Goal: Task Accomplishment & Management: Use online tool/utility

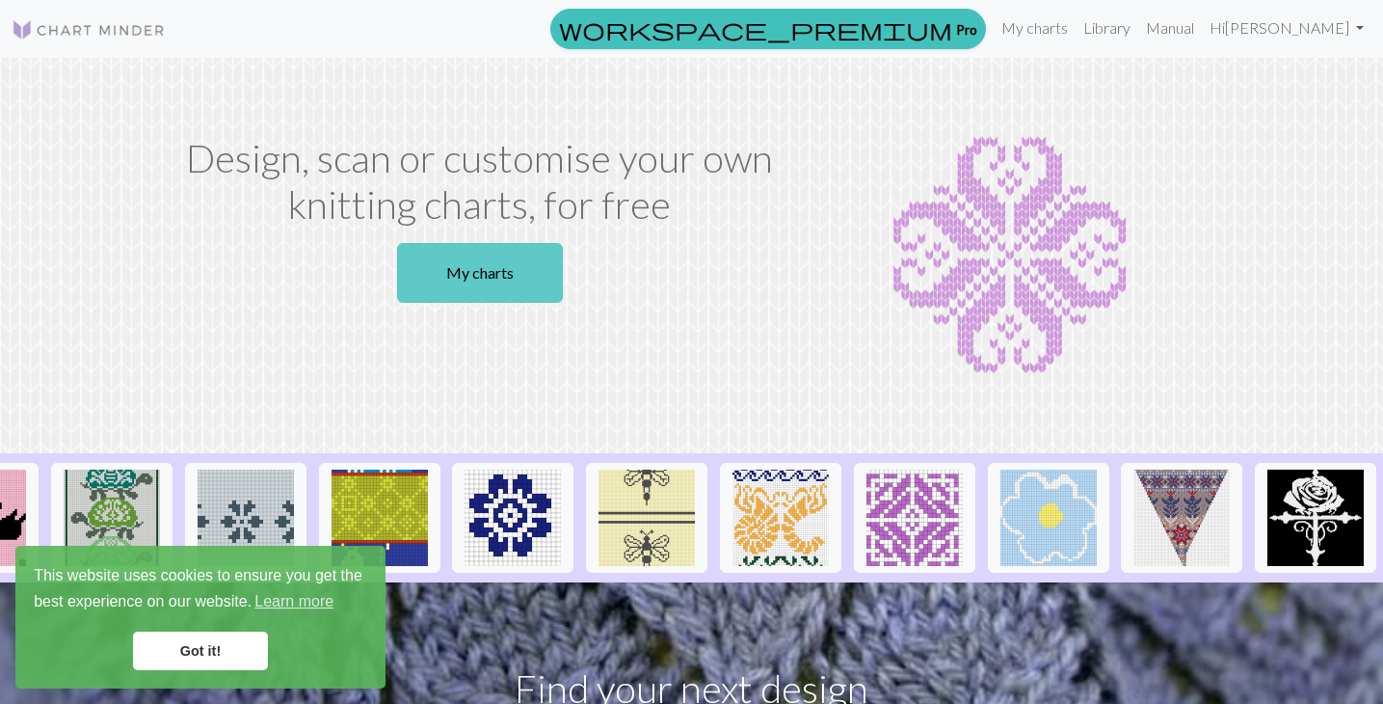
click at [464, 282] on link "My charts" at bounding box center [480, 273] width 166 height 60
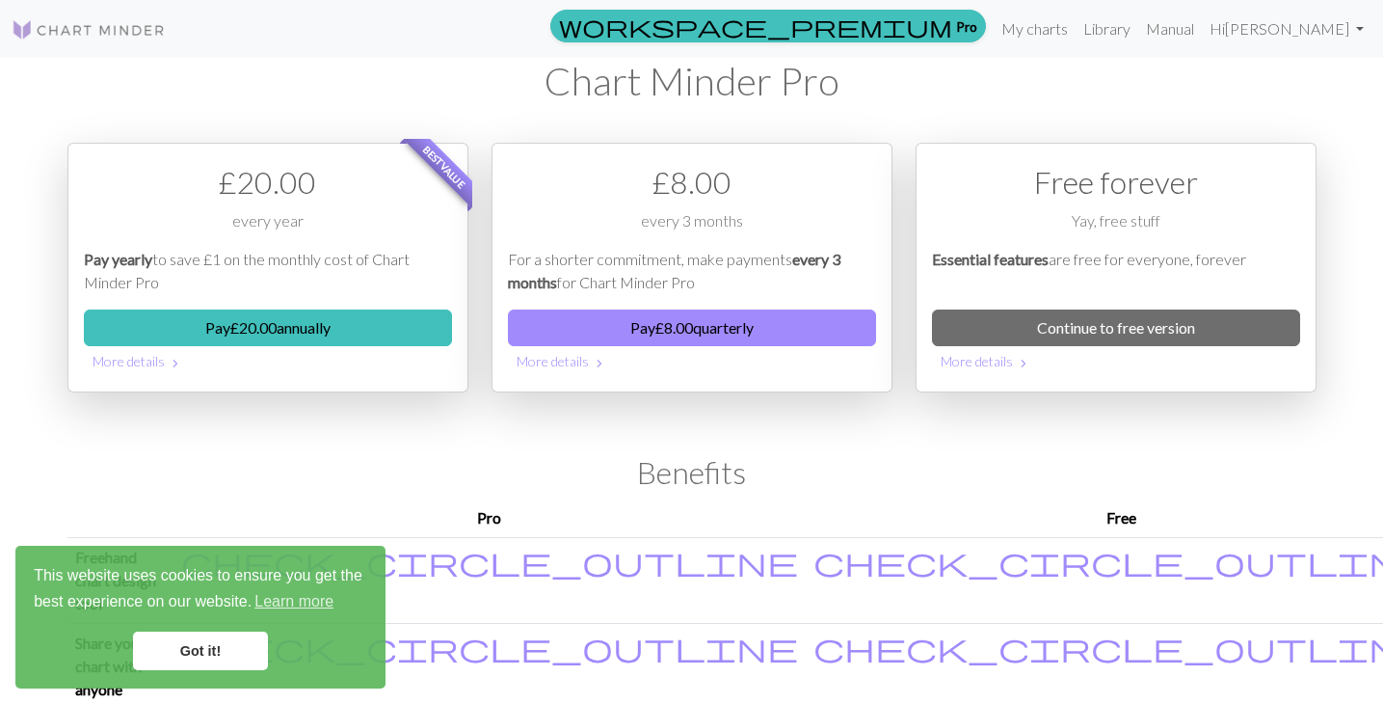
click at [213, 641] on link "Got it!" at bounding box center [200, 650] width 135 height 39
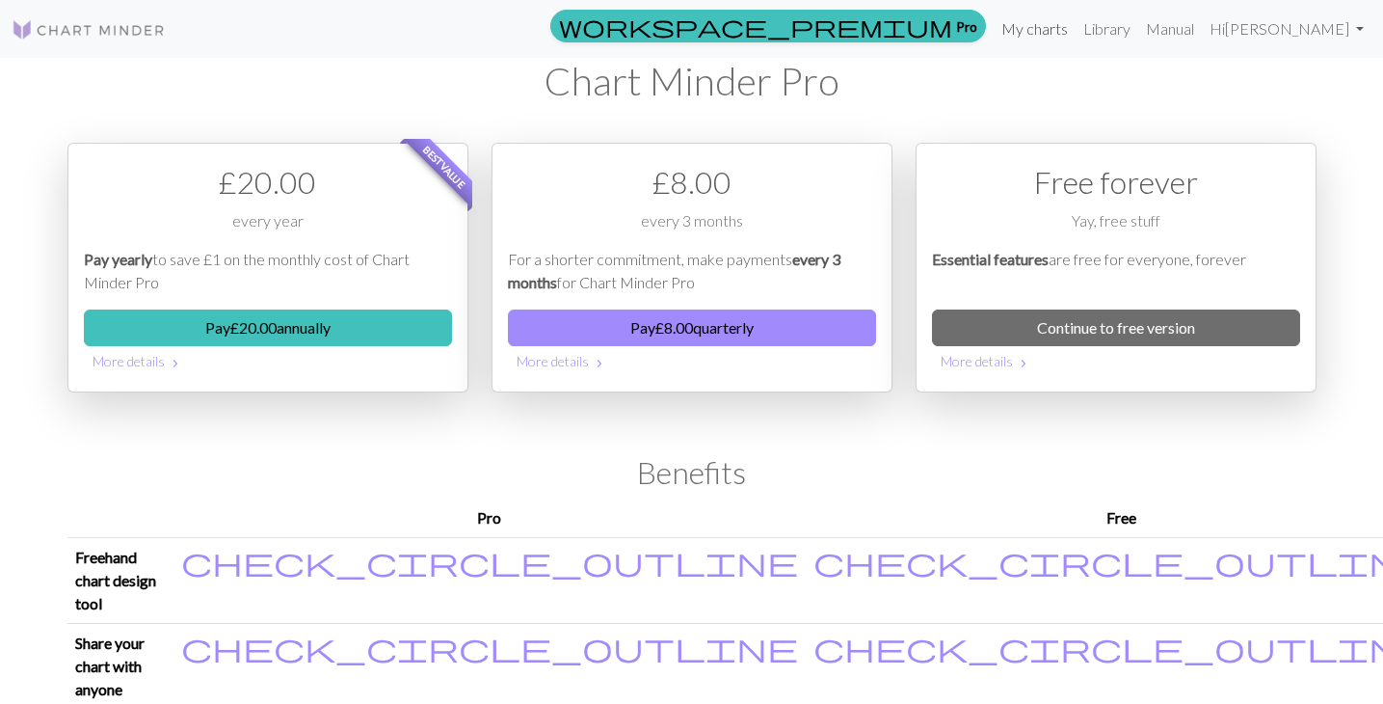
click at [1076, 40] on link "My charts" at bounding box center [1035, 29] width 82 height 39
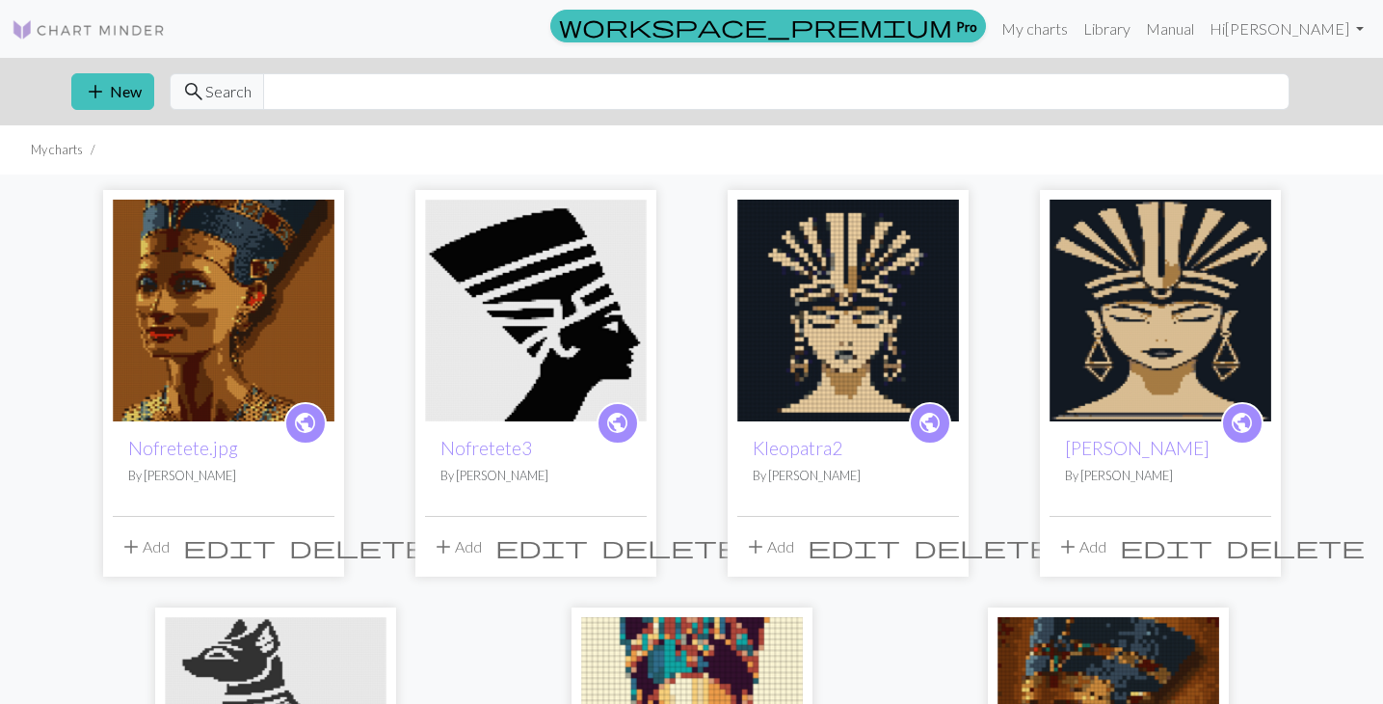
click at [1155, 354] on img at bounding box center [1161, 311] width 222 height 222
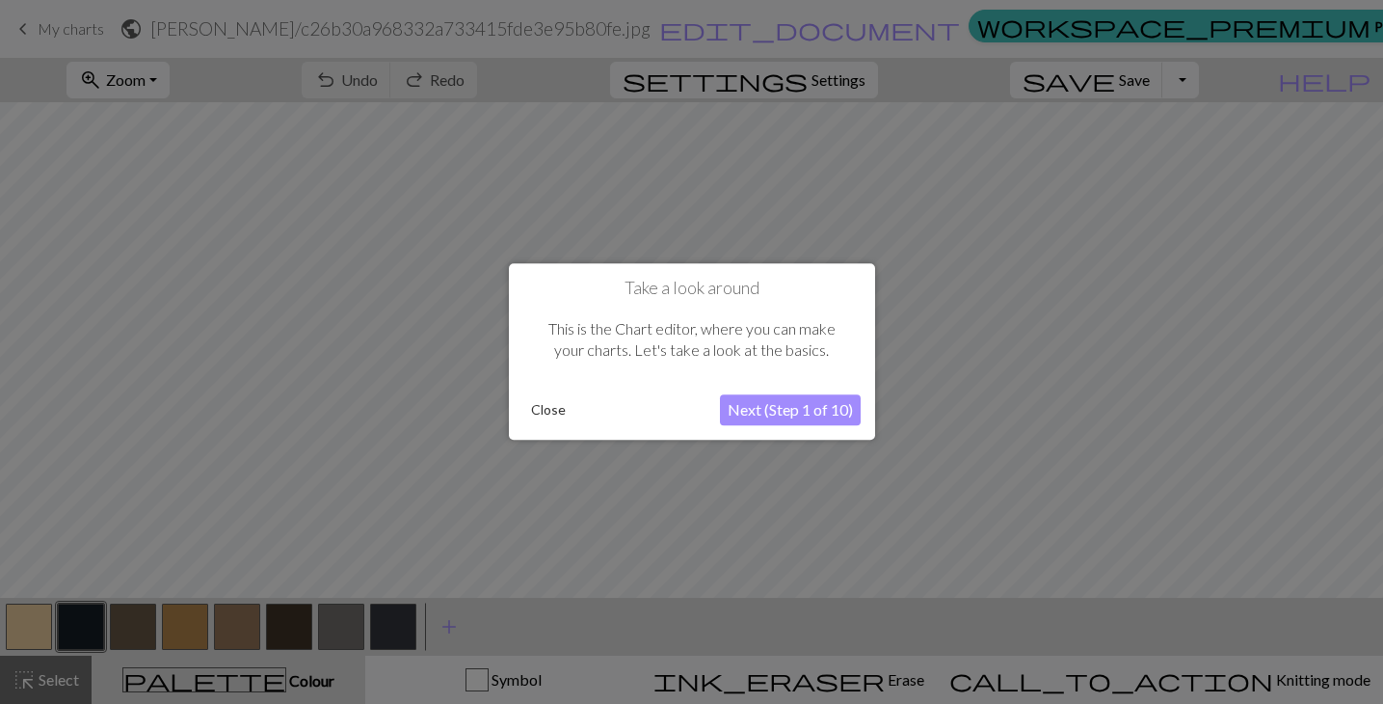
click at [546, 418] on button "Close" at bounding box center [548, 410] width 50 height 29
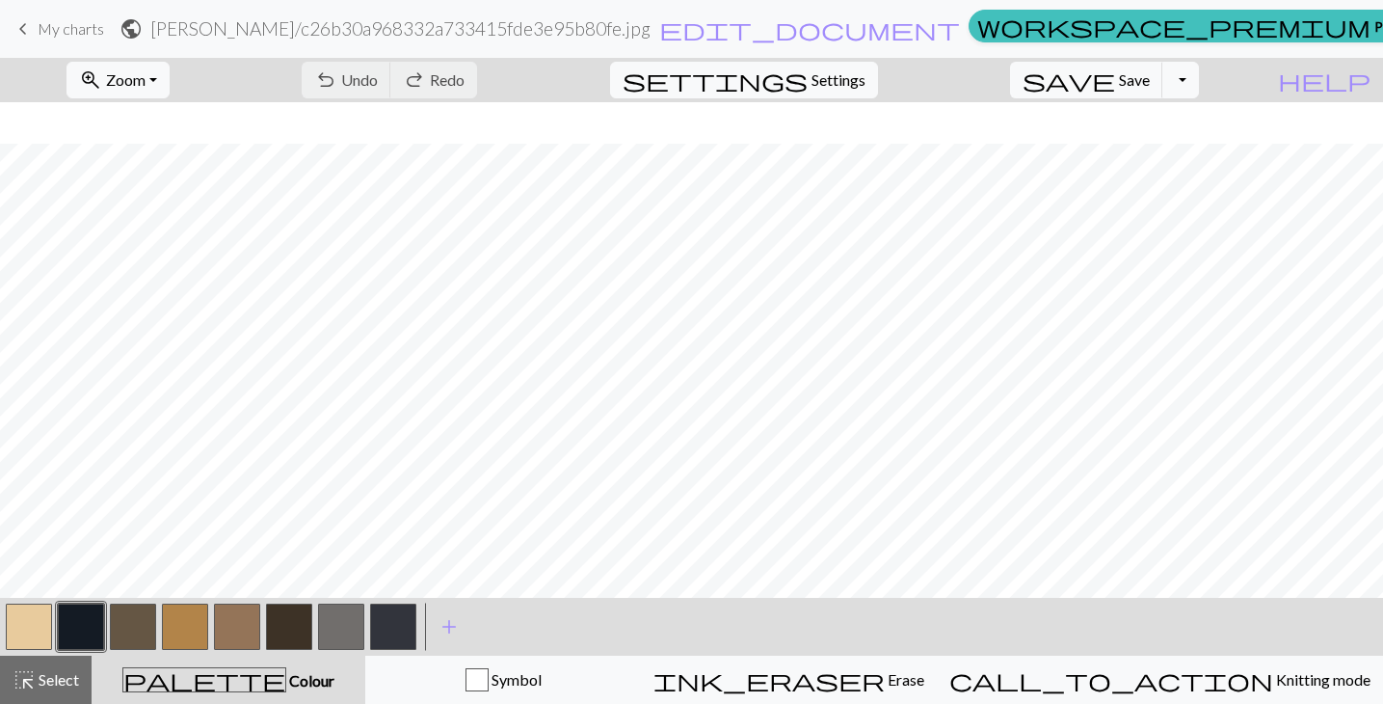
scroll to position [820, 402]
click at [170, 74] on button "zoom_in Zoom Zoom" at bounding box center [118, 80] width 103 height 37
click at [196, 121] on button "Fit all" at bounding box center [143, 122] width 152 height 31
click at [28, 631] on button "button" at bounding box center [29, 626] width 46 height 46
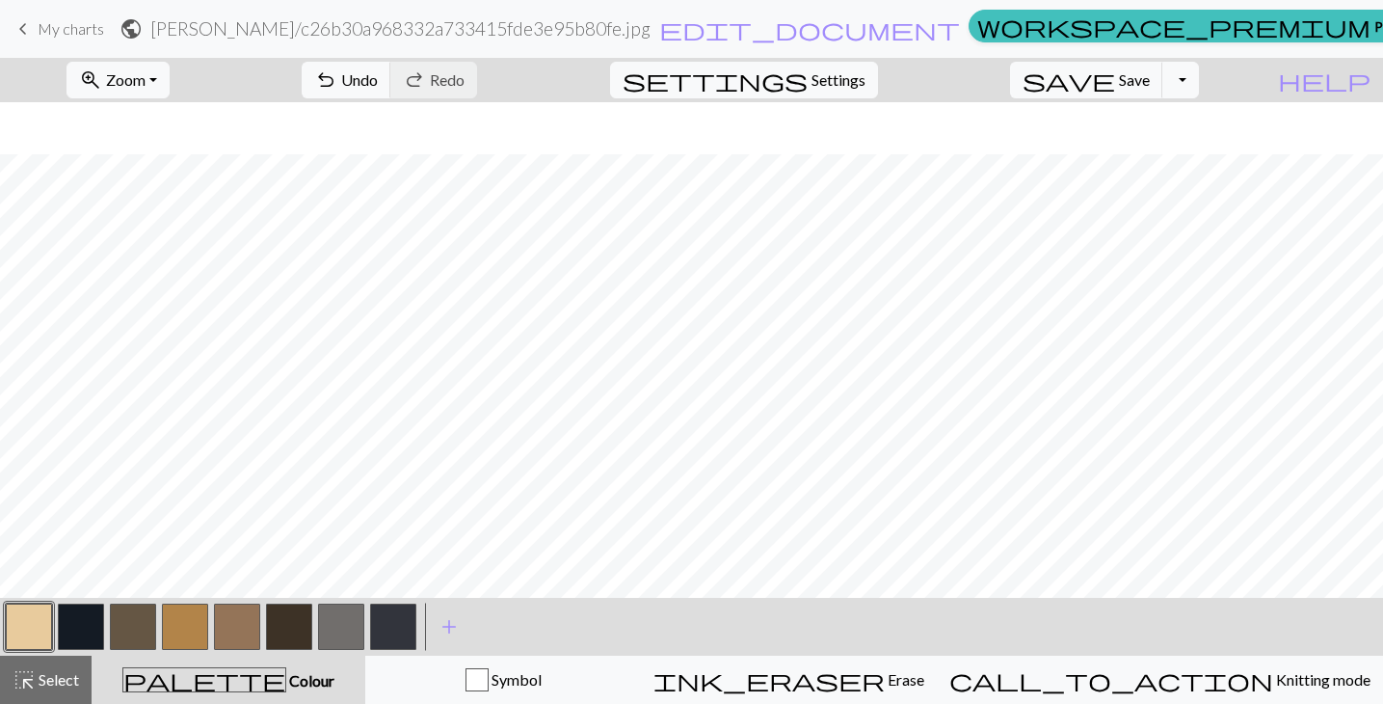
scroll to position [1036, 0]
click at [146, 76] on span "Zoom" at bounding box center [126, 79] width 40 height 18
click at [179, 233] on button "50%" at bounding box center [143, 231] width 152 height 31
click at [170, 84] on button "zoom_in Zoom Zoom" at bounding box center [118, 80] width 103 height 37
click at [158, 260] on button "100%" at bounding box center [143, 262] width 152 height 31
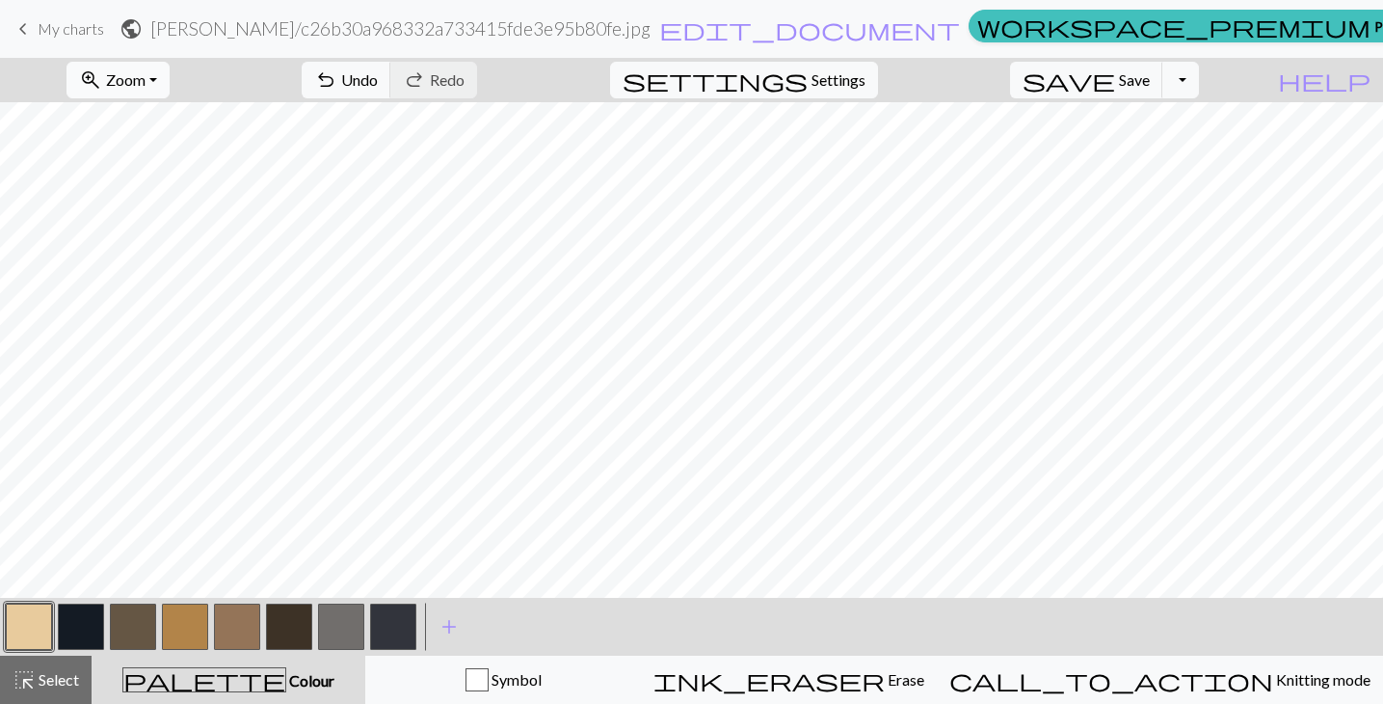
click at [170, 75] on button "zoom_in Zoom Zoom" at bounding box center [118, 80] width 103 height 37
click at [151, 244] on button "50%" at bounding box center [143, 231] width 152 height 31
click at [1199, 71] on button "Toggle Dropdown" at bounding box center [1181, 80] width 37 height 37
click at [1155, 129] on button "file_copy Save a copy" at bounding box center [1039, 122] width 318 height 31
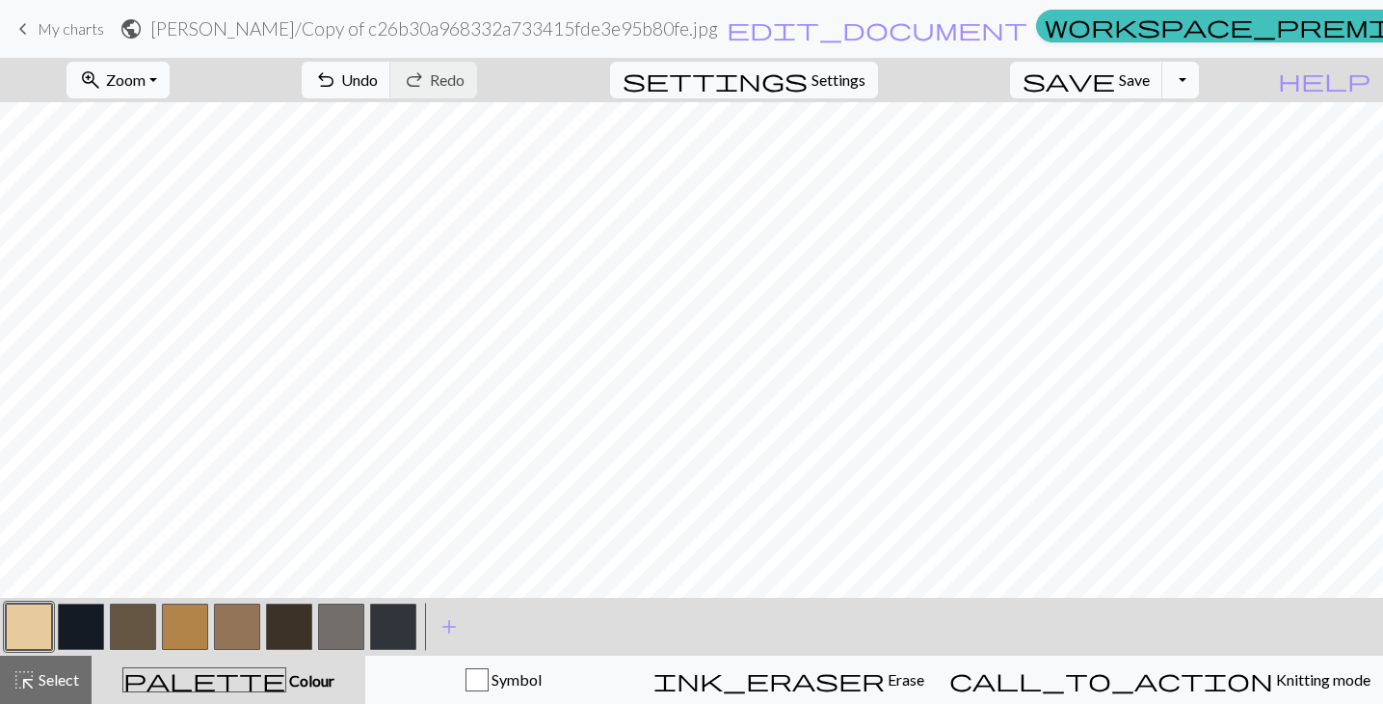
click at [1199, 81] on button "Toggle Dropdown" at bounding box center [1181, 80] width 37 height 37
click at [1151, 161] on button "save_alt Download" at bounding box center [1039, 153] width 318 height 31
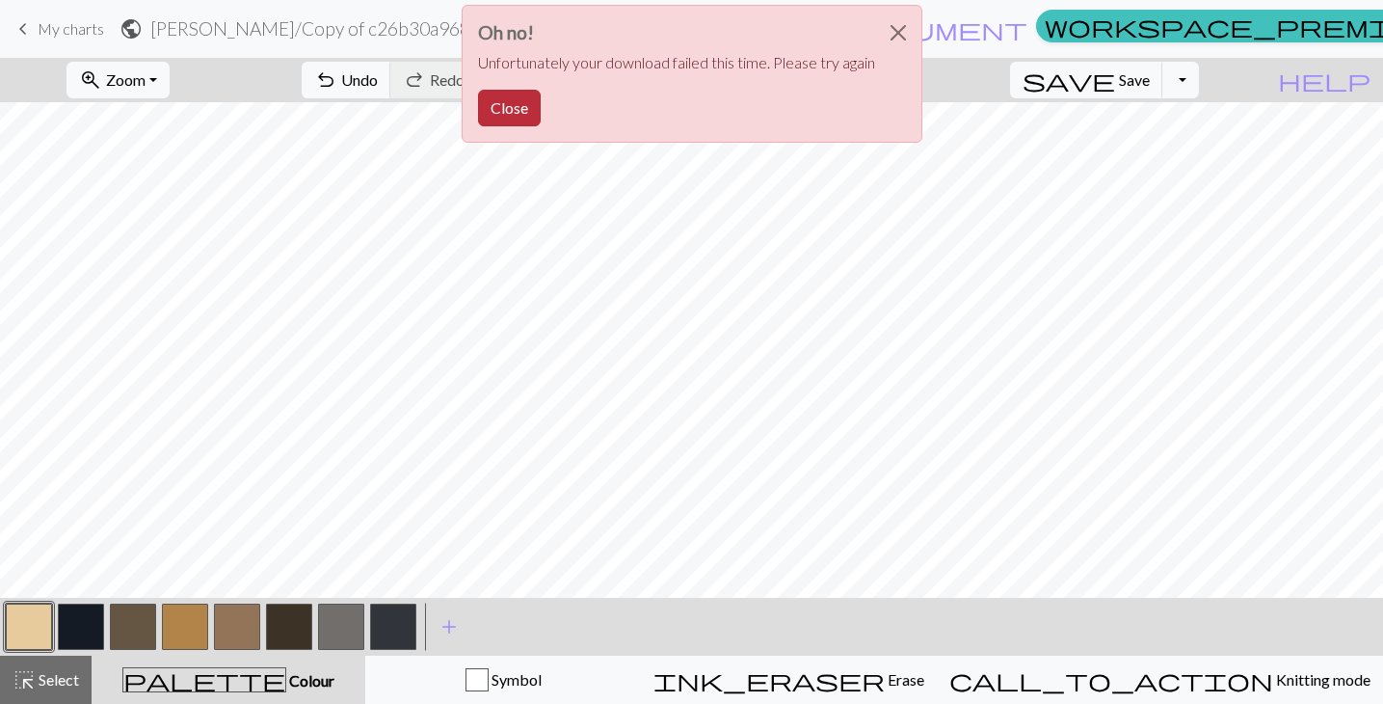
click at [514, 102] on button "Close" at bounding box center [509, 108] width 63 height 37
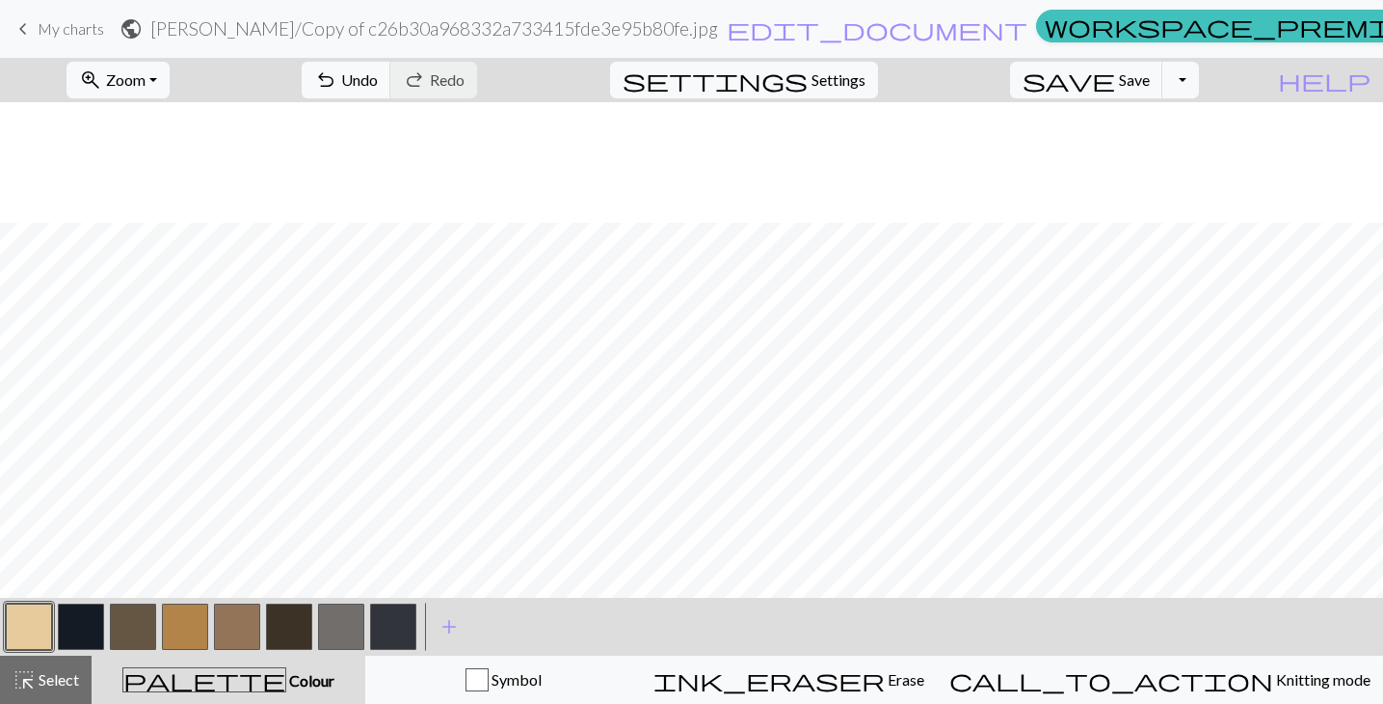
scroll to position [975, 0]
click at [196, 631] on button "button" at bounding box center [185, 626] width 46 height 46
click at [146, 76] on span "Zoom" at bounding box center [126, 79] width 40 height 18
click at [169, 116] on button "Fit all" at bounding box center [143, 122] width 152 height 31
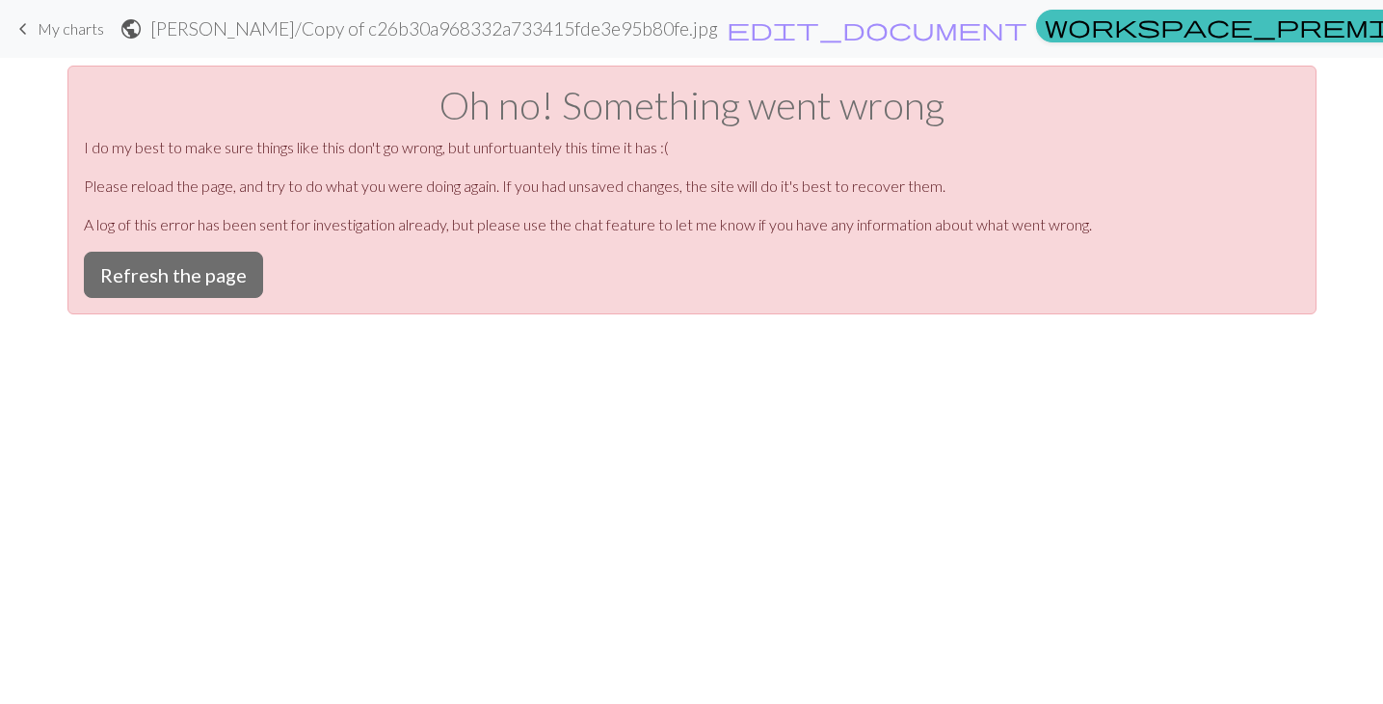
scroll to position [0, 0]
click at [201, 267] on button "Refresh the page" at bounding box center [173, 275] width 179 height 46
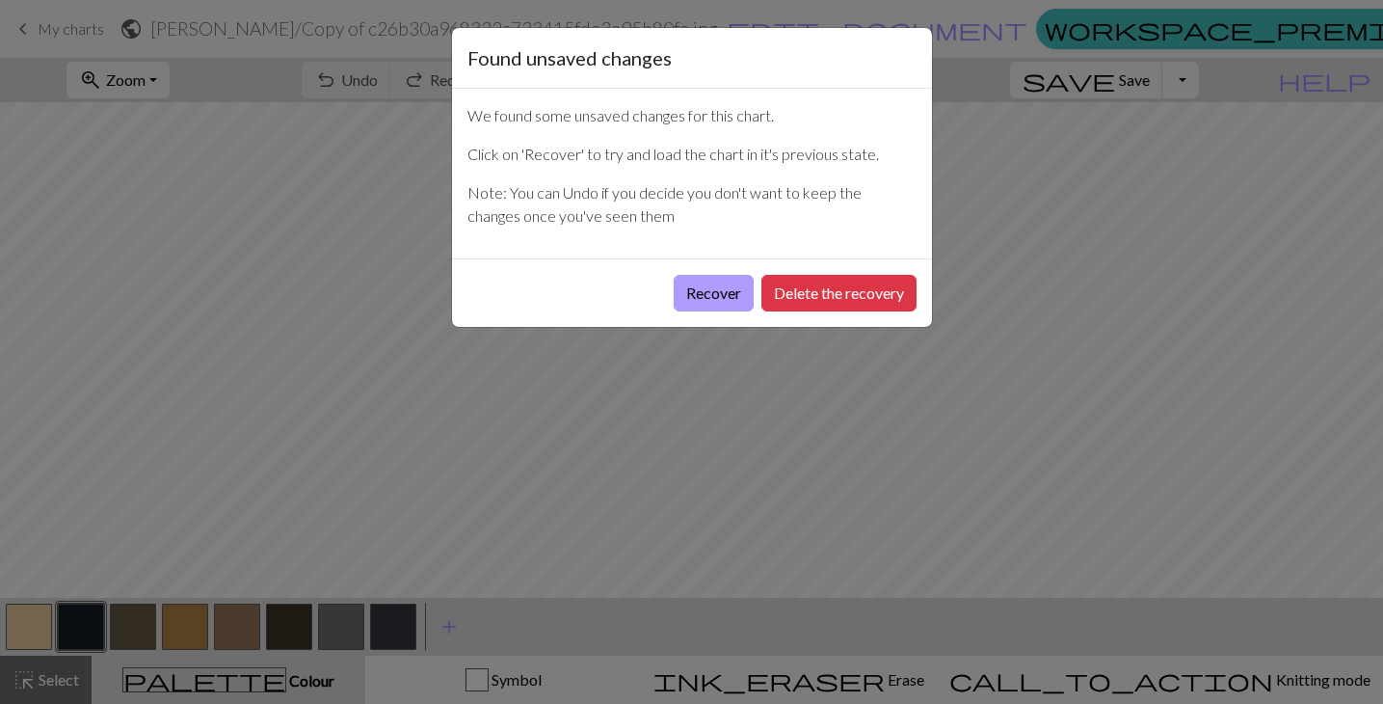
click at [697, 289] on button "Recover" at bounding box center [714, 293] width 80 height 37
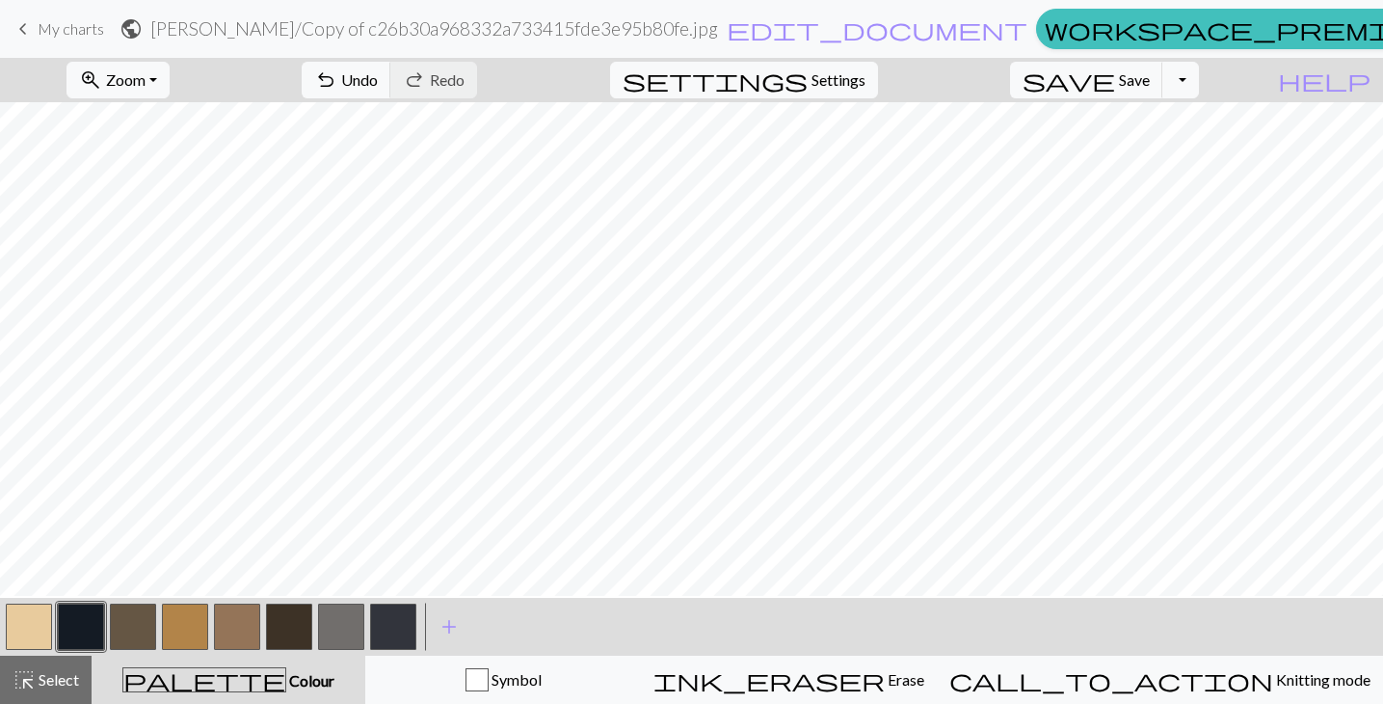
scroll to position [814, 0]
click at [42, 630] on button "button" at bounding box center [29, 626] width 46 height 46
click at [1164, 86] on button "save Save Save" at bounding box center [1086, 80] width 153 height 37
click at [1199, 91] on button "Toggle Dropdown" at bounding box center [1181, 80] width 37 height 37
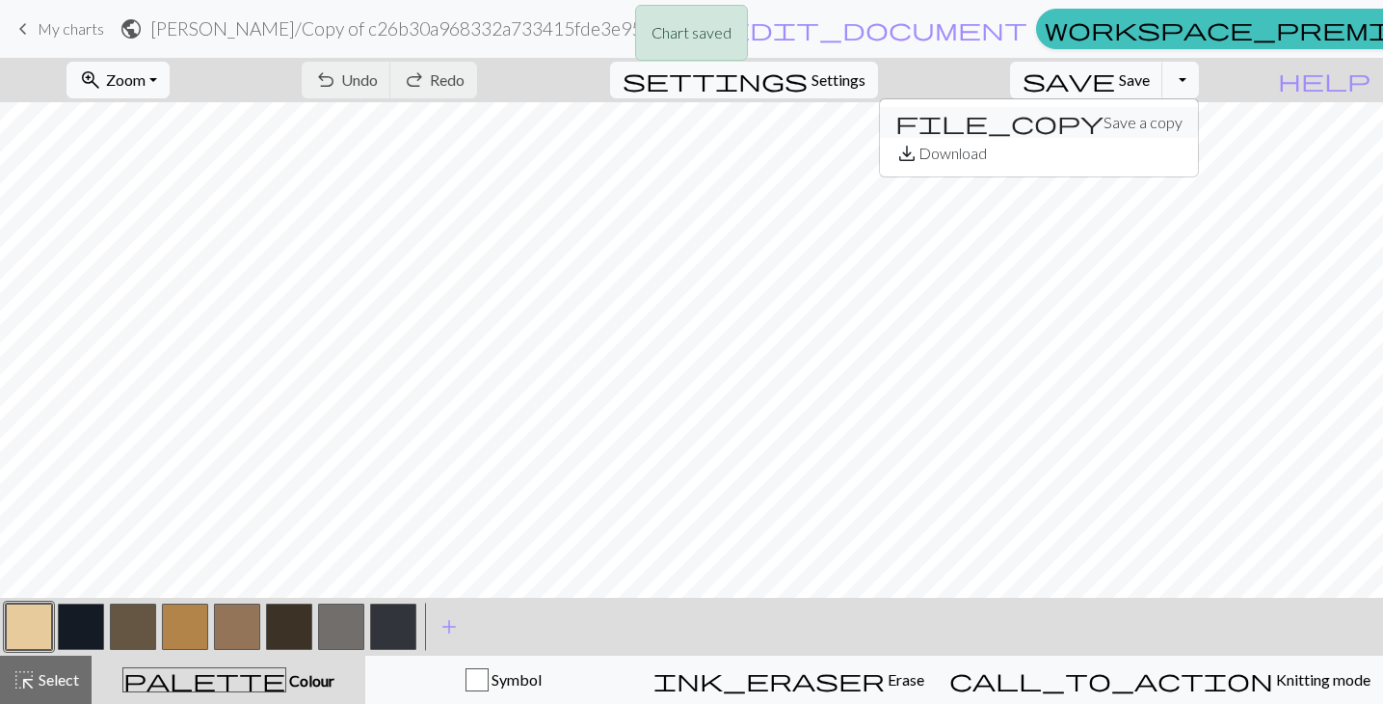
click at [1152, 132] on button "file_copy Save a copy" at bounding box center [1039, 122] width 318 height 31
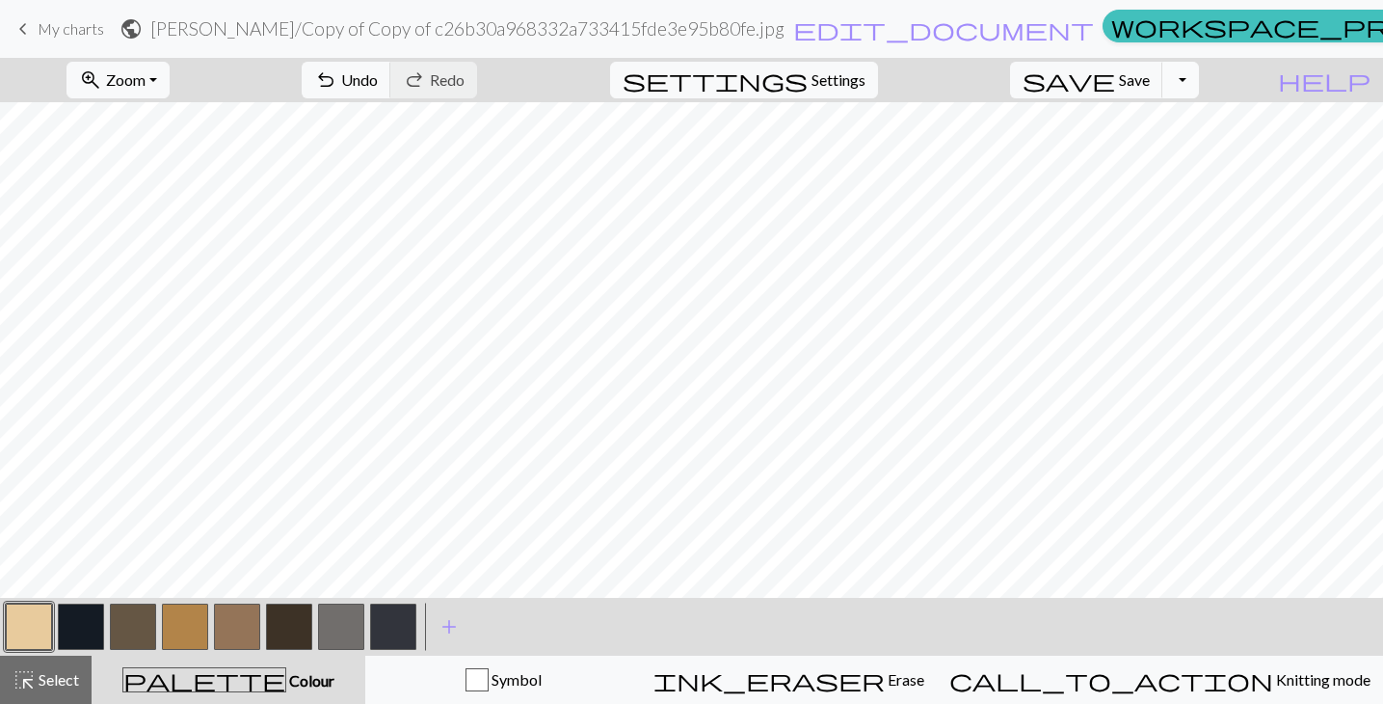
click at [1199, 76] on button "Toggle Dropdown" at bounding box center [1181, 80] width 37 height 37
click at [1138, 161] on button "save_alt Download" at bounding box center [1039, 153] width 318 height 31
click at [1150, 83] on span "Save" at bounding box center [1134, 79] width 31 height 18
click at [1199, 79] on button "Toggle Dropdown" at bounding box center [1181, 80] width 37 height 37
click at [919, 150] on span "save_alt" at bounding box center [907, 153] width 23 height 27
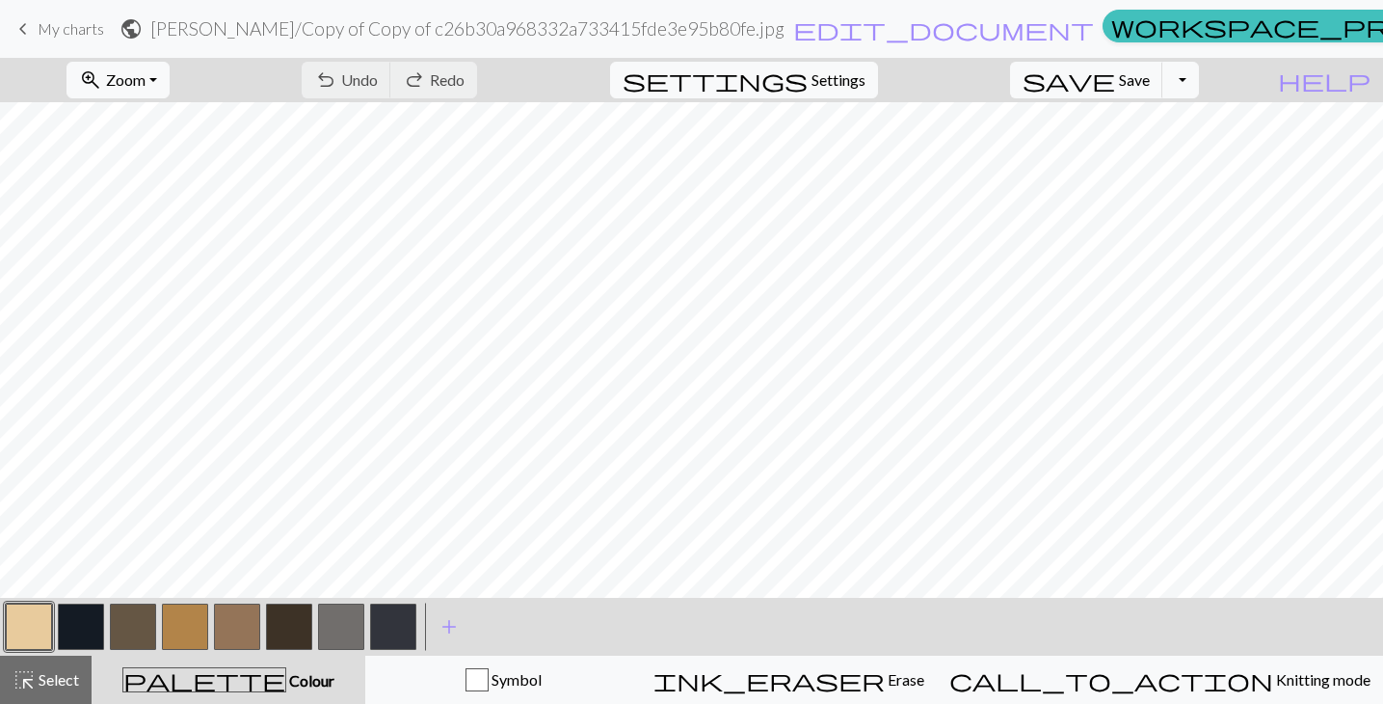
scroll to position [723, 236]
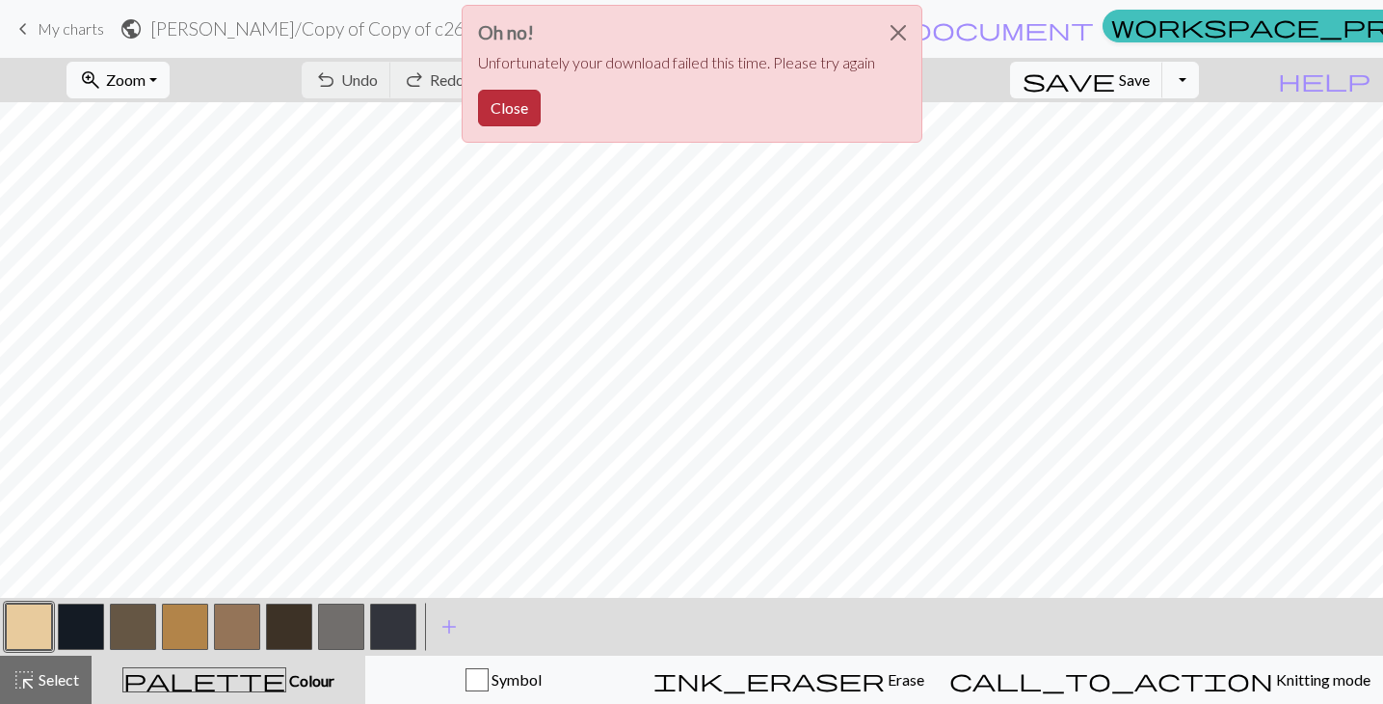
click at [513, 112] on button "Close" at bounding box center [509, 108] width 63 height 37
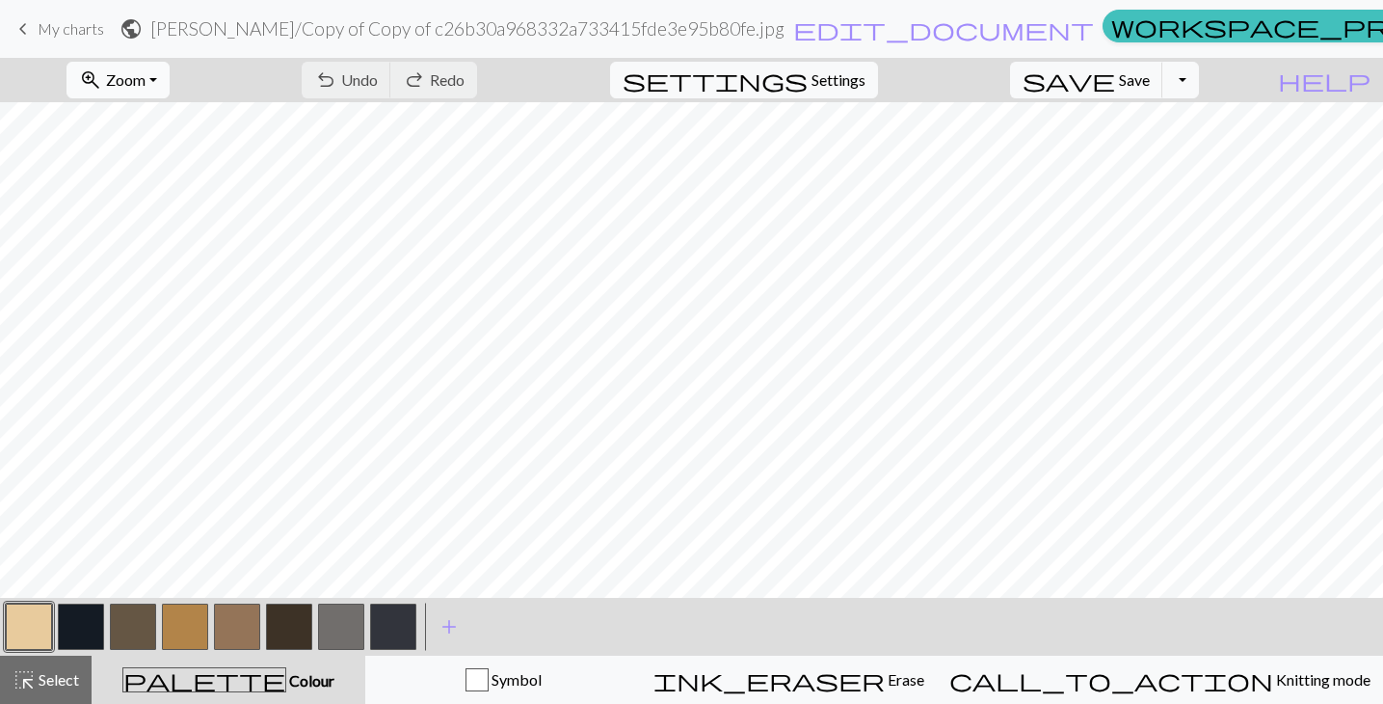
click at [170, 62] on button "zoom_in Zoom Zoom" at bounding box center [118, 80] width 103 height 37
click at [77, 28] on span "My charts" at bounding box center [71, 28] width 67 height 18
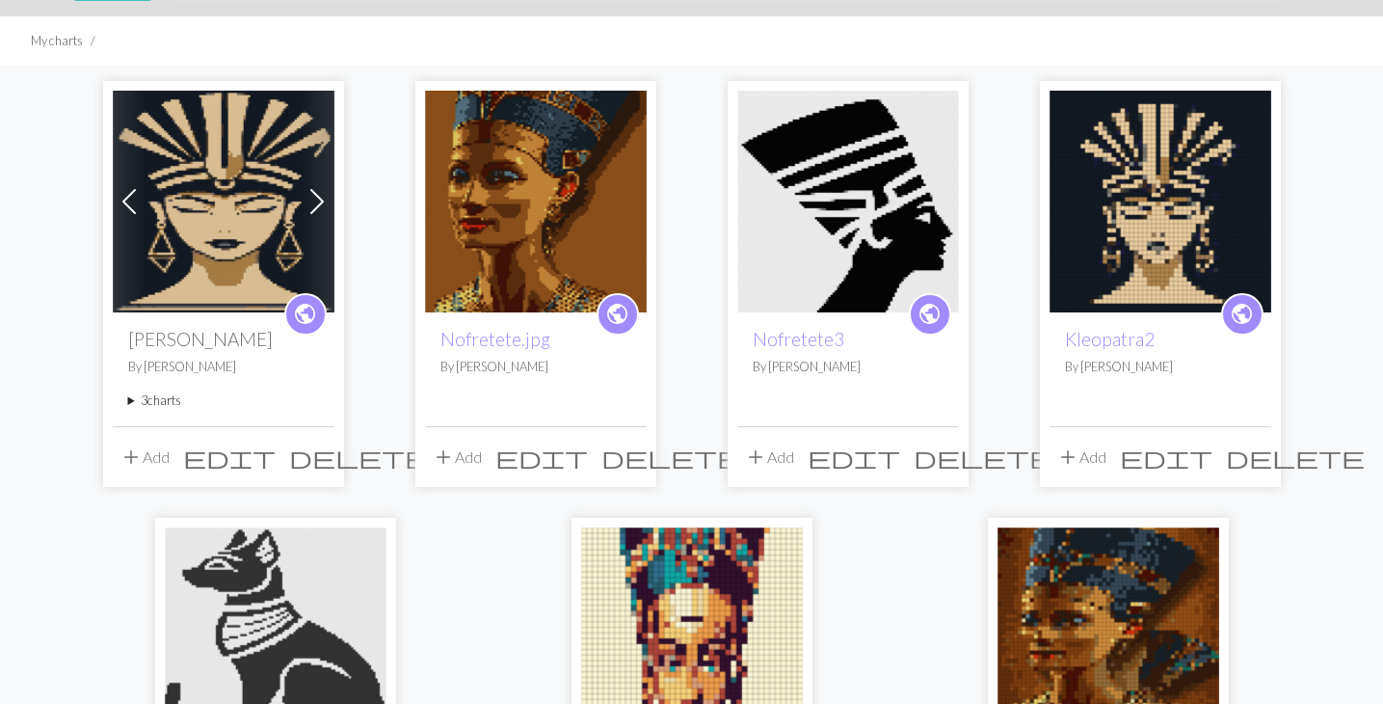
scroll to position [107, 0]
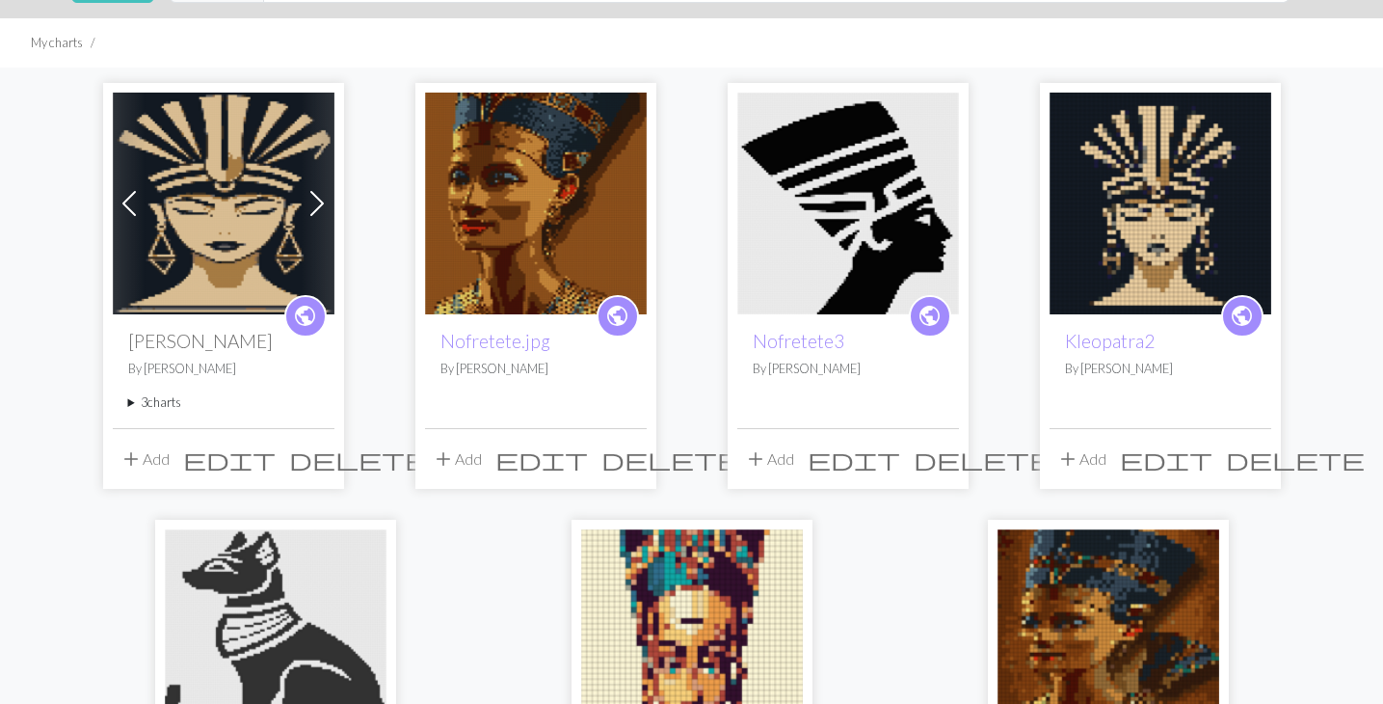
click at [173, 239] on img at bounding box center [224, 204] width 222 height 222
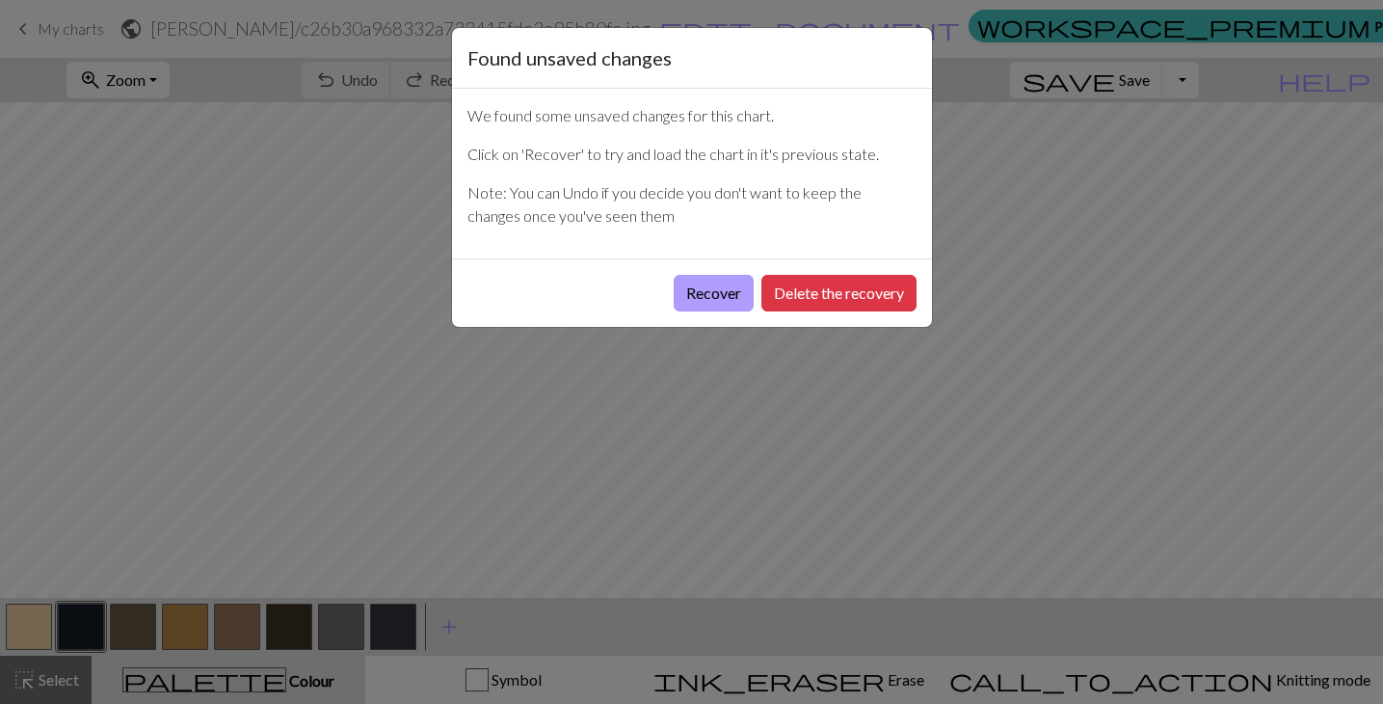
click at [728, 290] on button "Recover" at bounding box center [714, 293] width 80 height 37
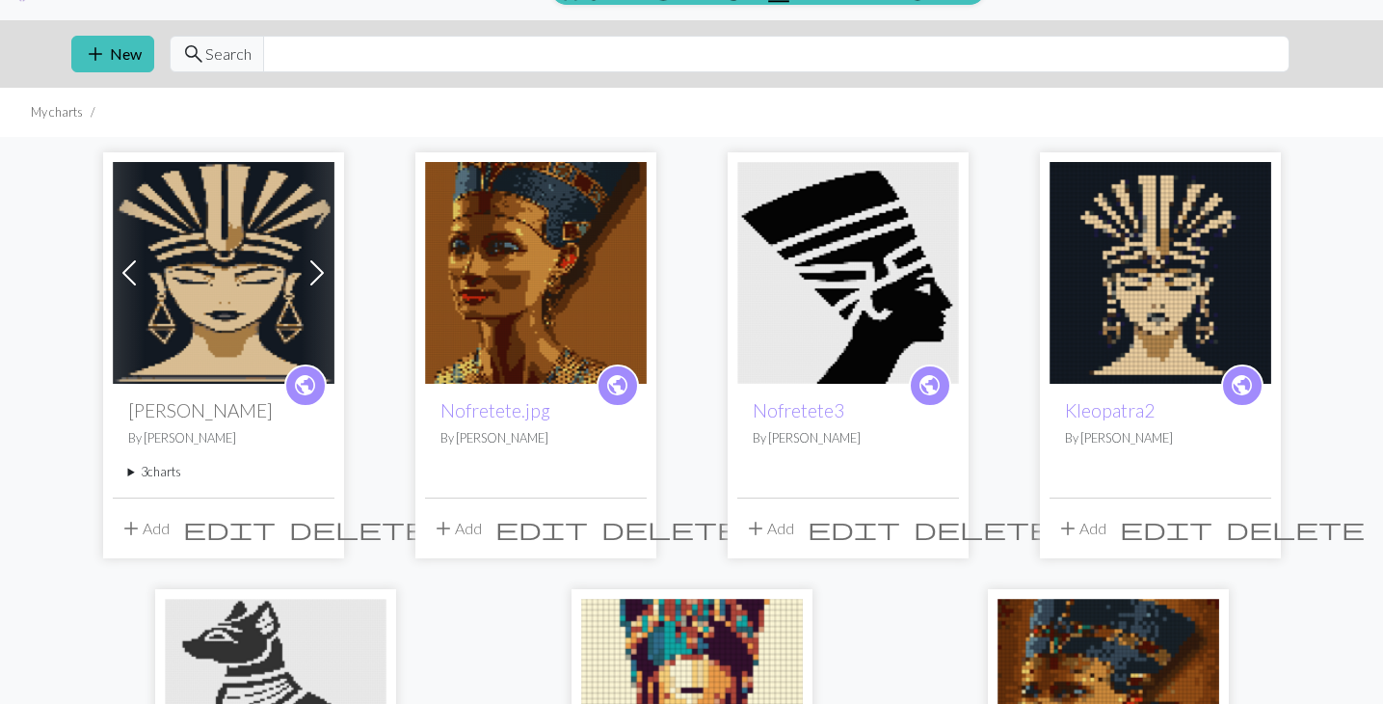
scroll to position [37, 0]
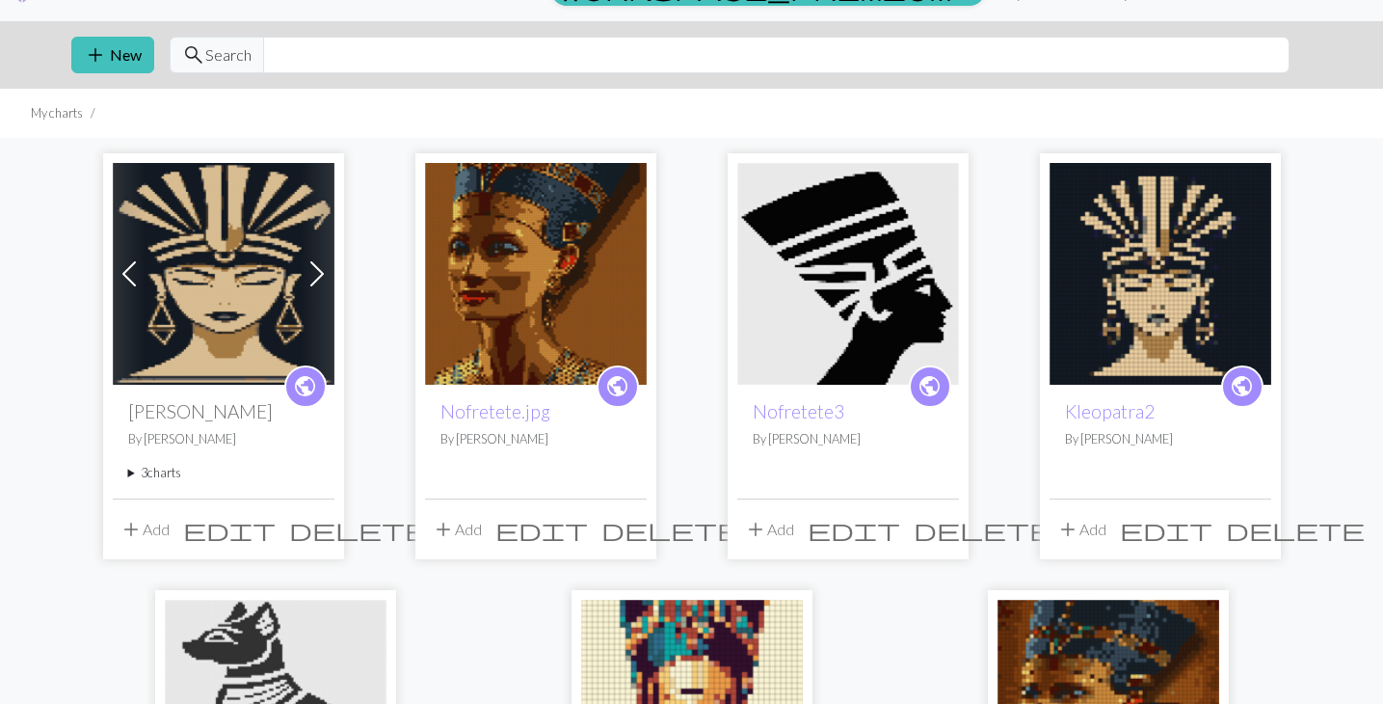
click at [516, 276] on img at bounding box center [536, 274] width 222 height 222
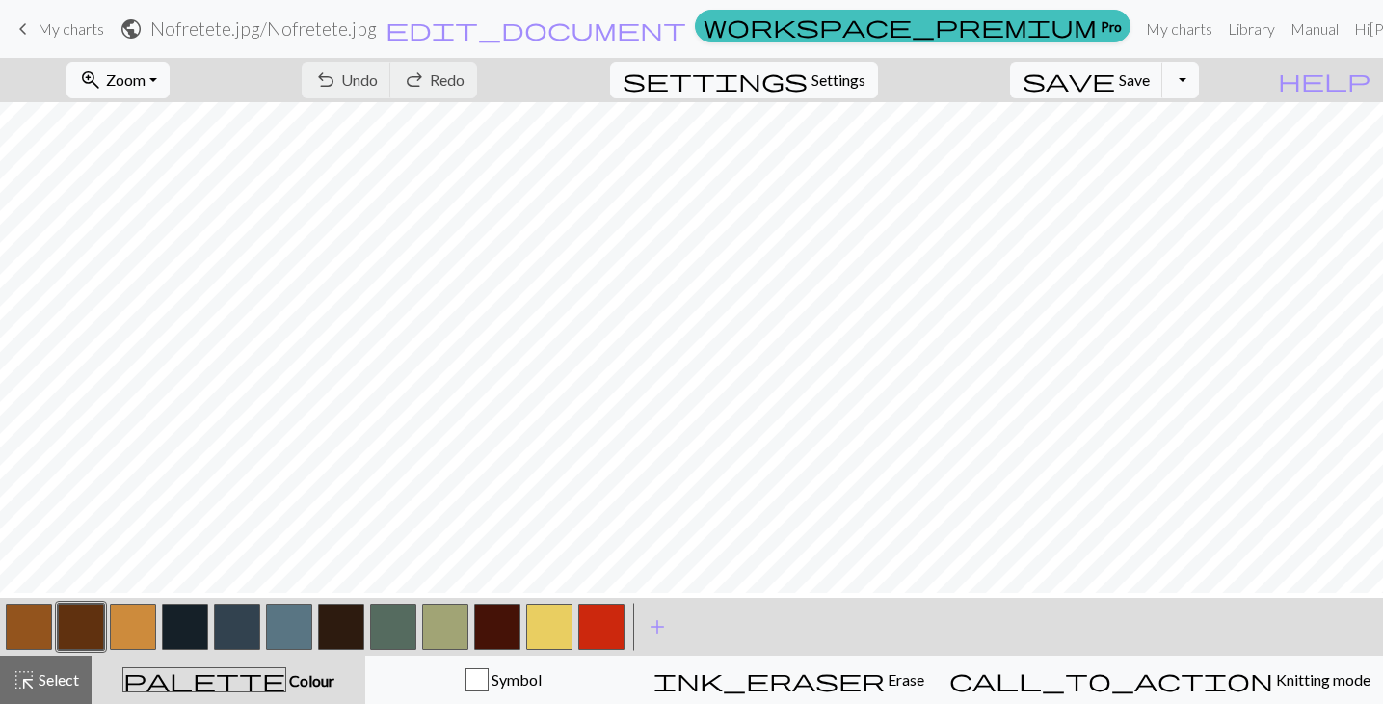
scroll to position [1620, 0]
click at [1199, 72] on button "Toggle Dropdown" at bounding box center [1181, 80] width 37 height 37
click at [1171, 141] on button "save_alt Download" at bounding box center [1039, 153] width 318 height 31
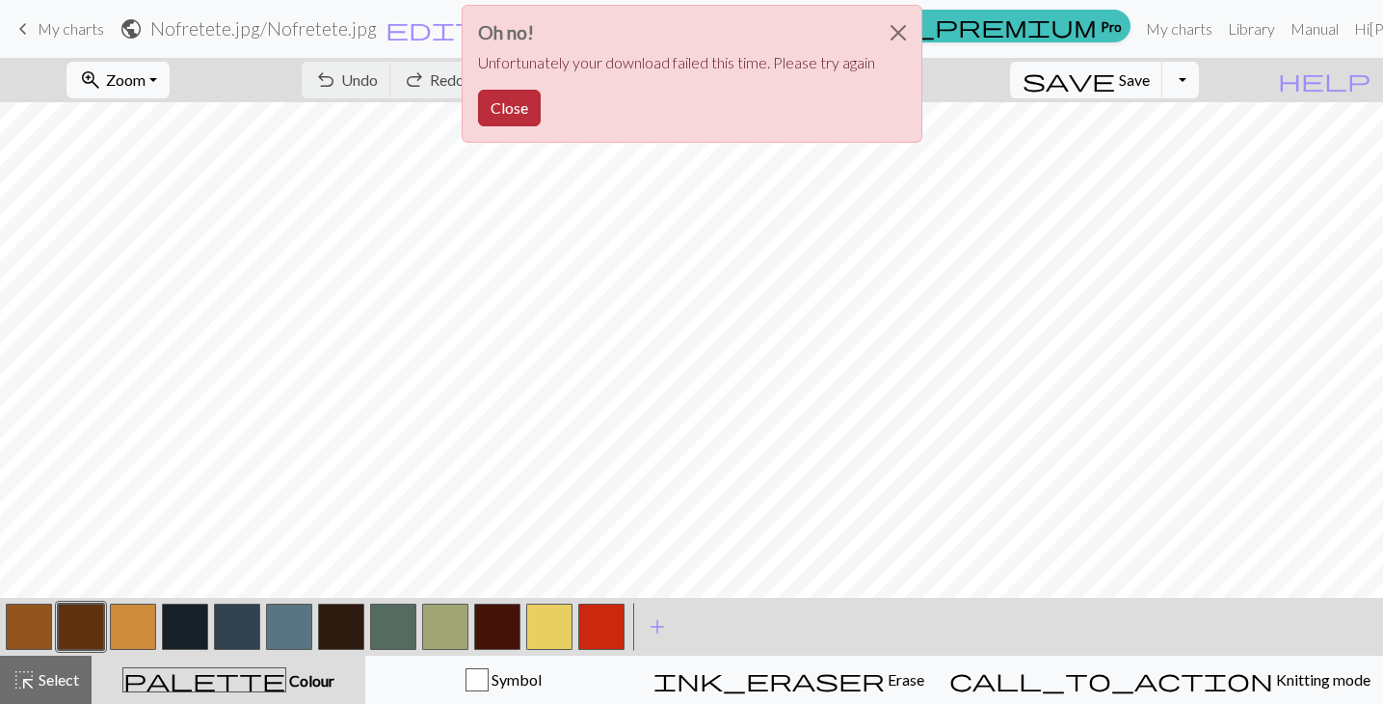
click at [490, 118] on button "Close" at bounding box center [509, 108] width 63 height 37
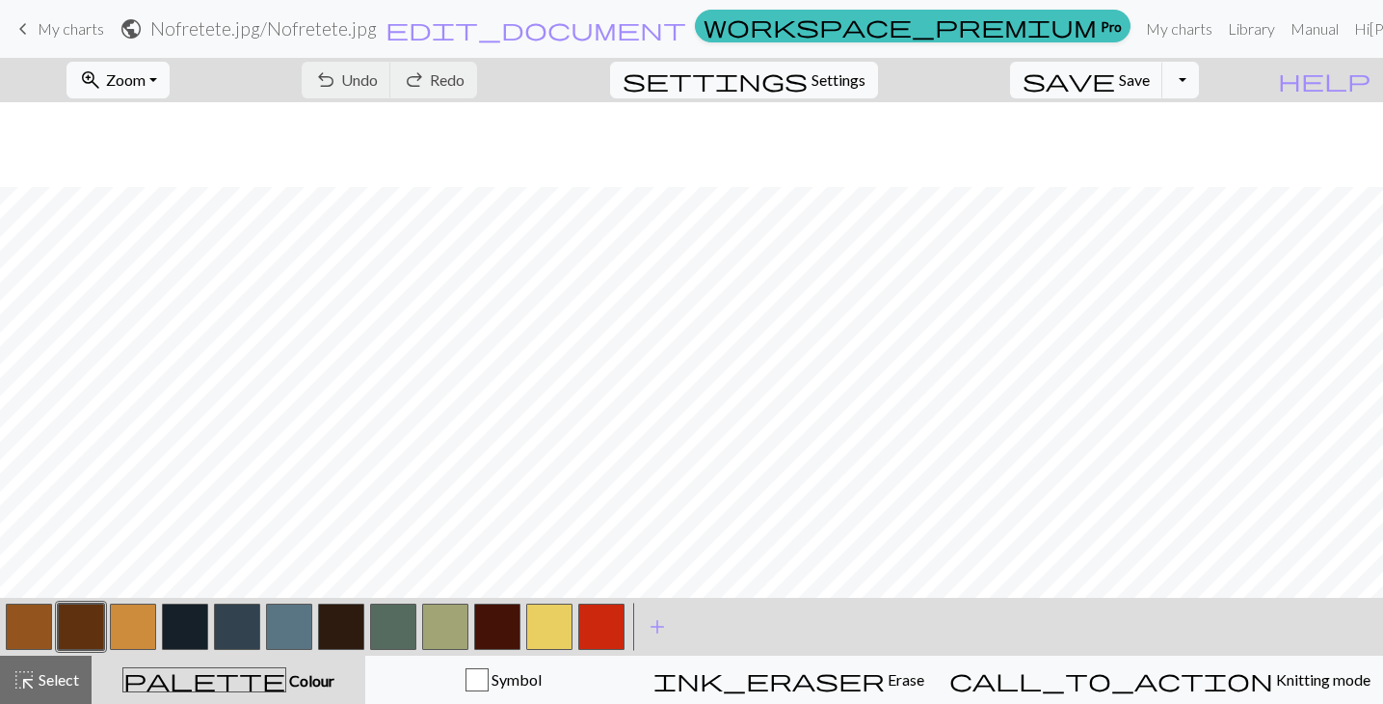
scroll to position [598, 0]
click at [170, 90] on button "zoom_in Zoom Zoom" at bounding box center [118, 80] width 103 height 37
click at [184, 108] on button "Fit all" at bounding box center [143, 122] width 152 height 31
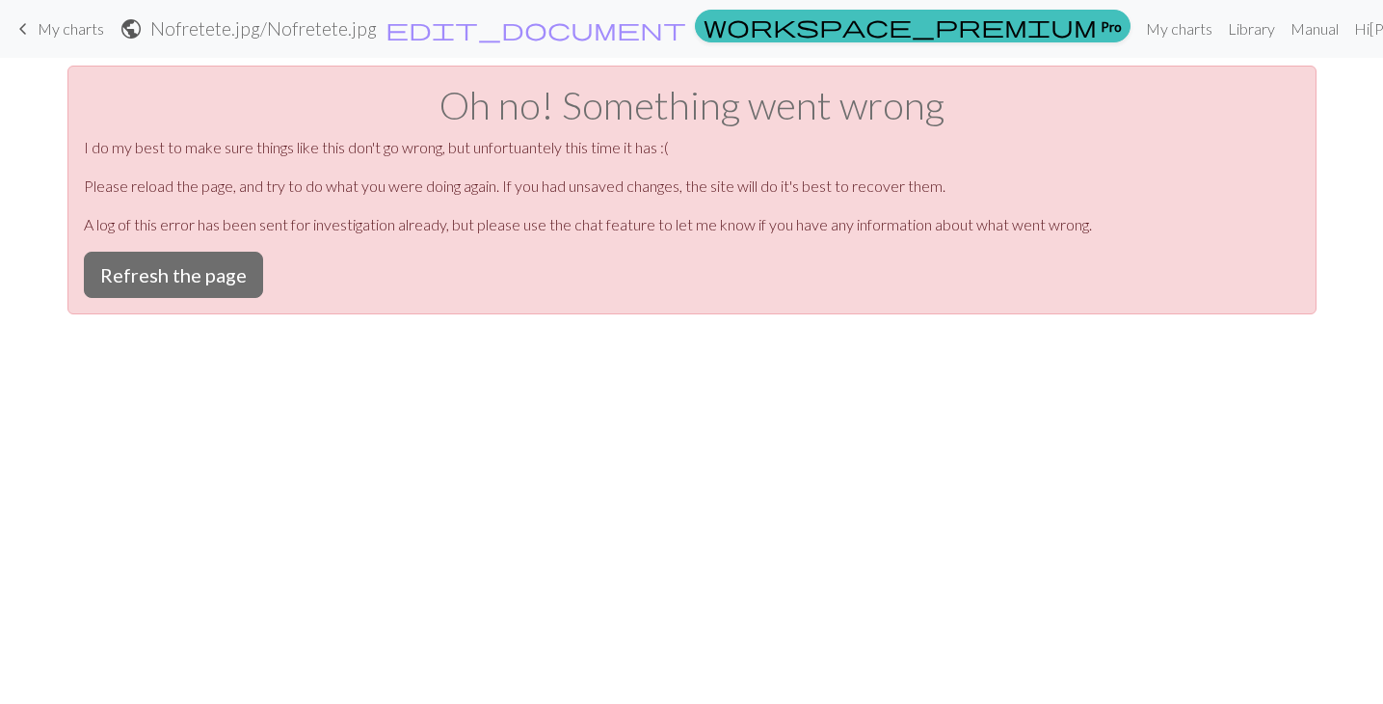
scroll to position [0, 0]
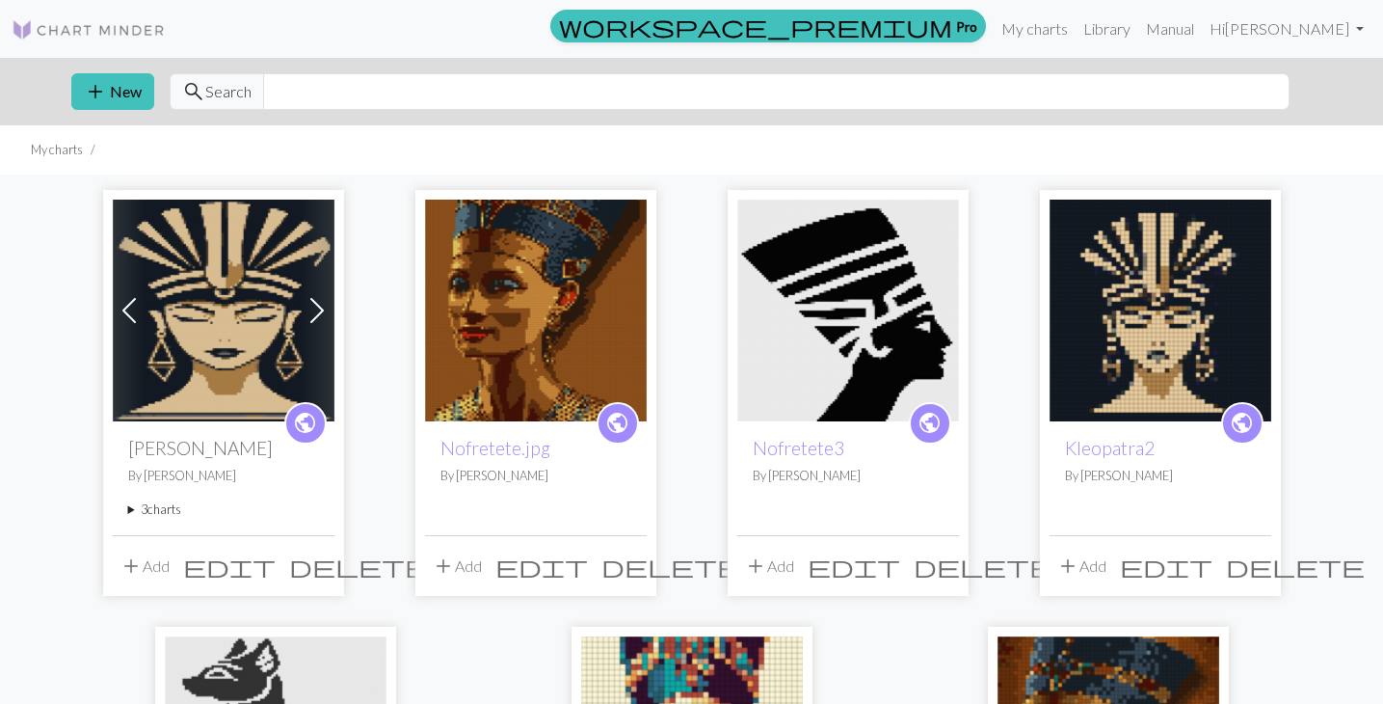
click at [503, 296] on img at bounding box center [536, 311] width 222 height 222
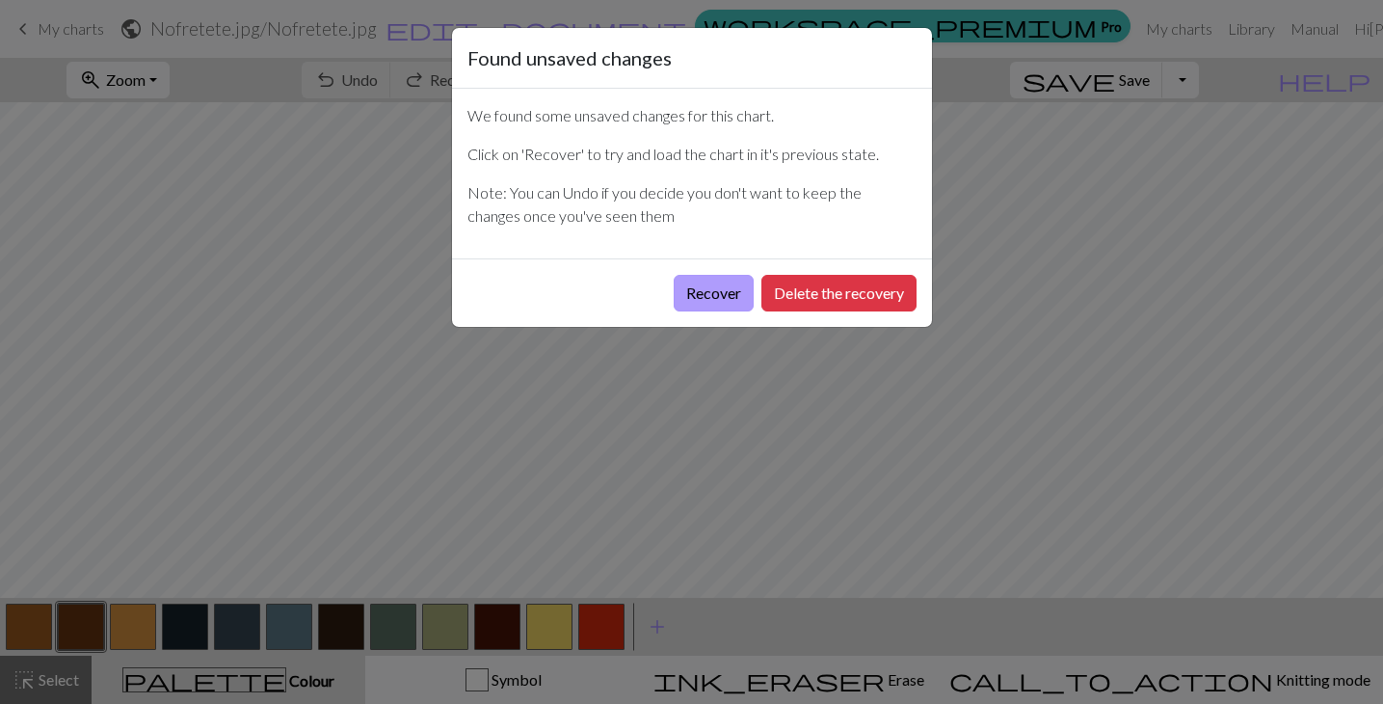
click at [697, 292] on button "Recover" at bounding box center [714, 293] width 80 height 37
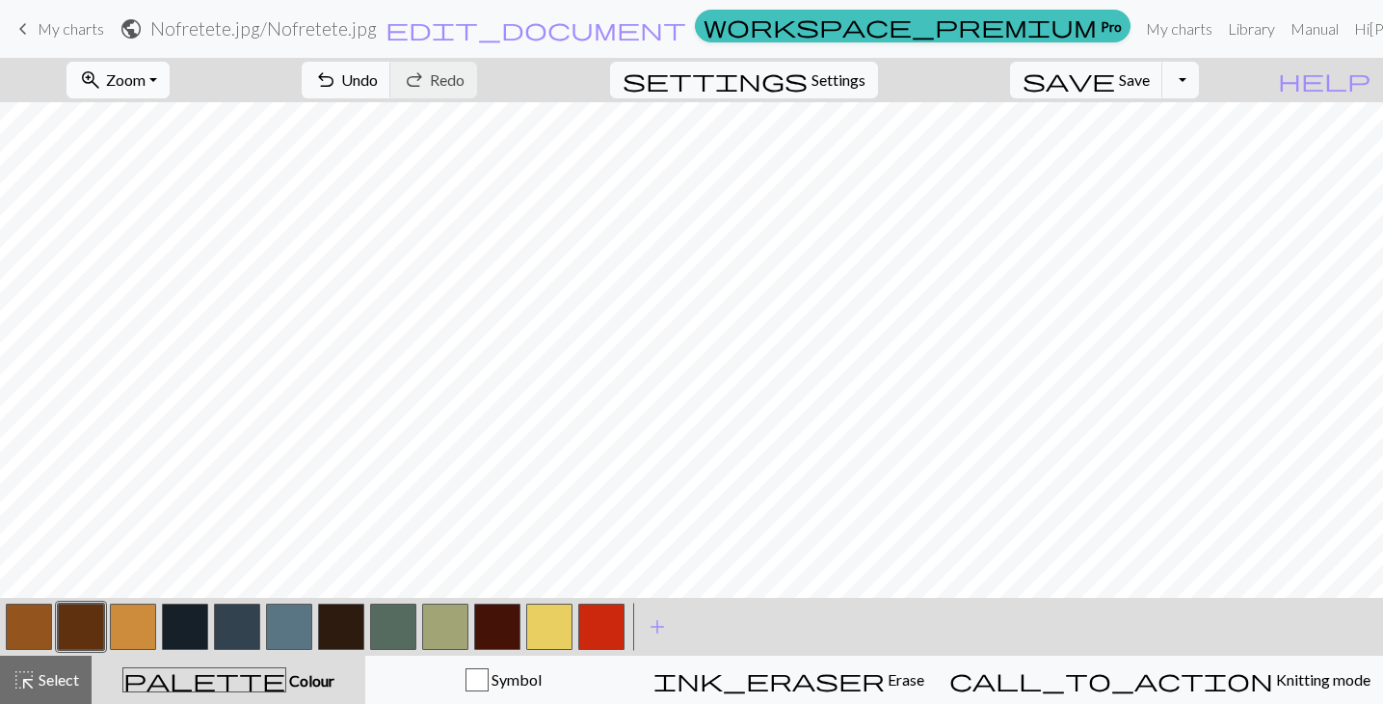
click at [170, 85] on button "zoom_in Zoom Zoom" at bounding box center [118, 80] width 103 height 37
click at [173, 121] on button "Fit all" at bounding box center [143, 122] width 152 height 31
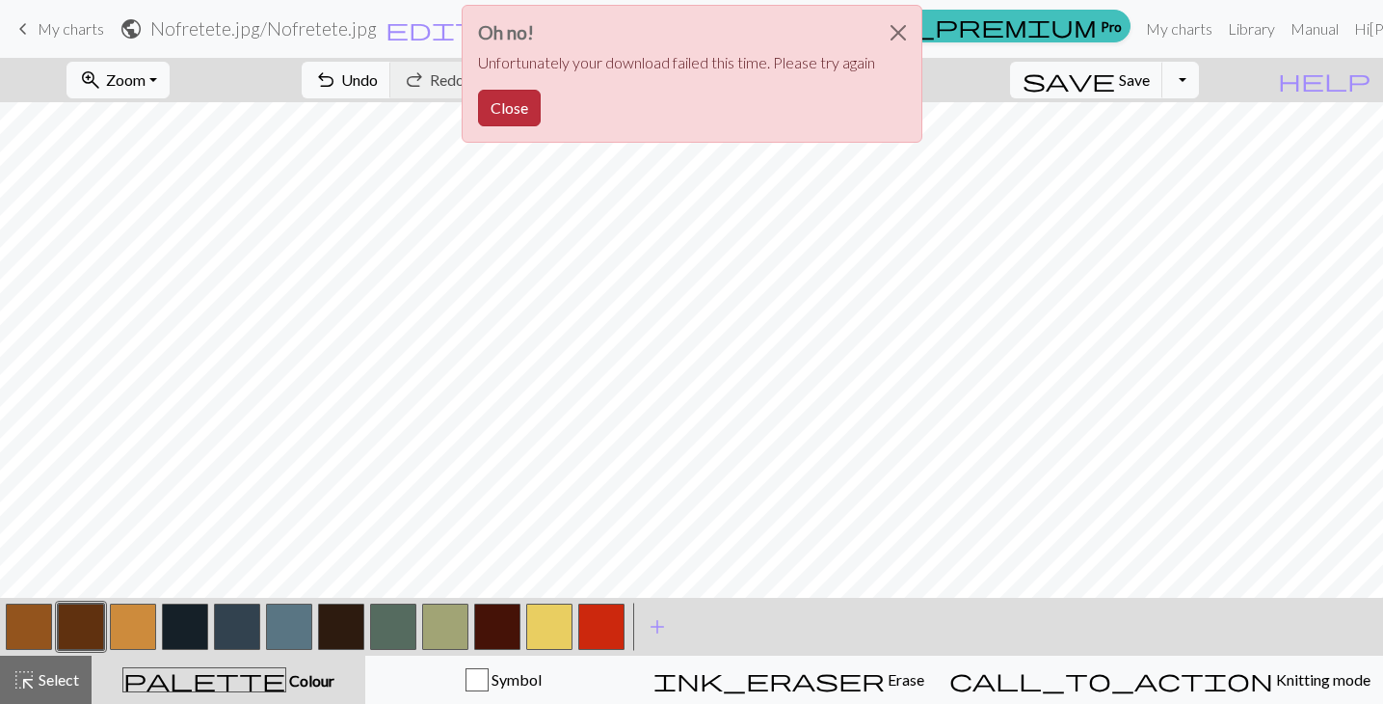
click at [497, 105] on button "Close" at bounding box center [509, 108] width 63 height 37
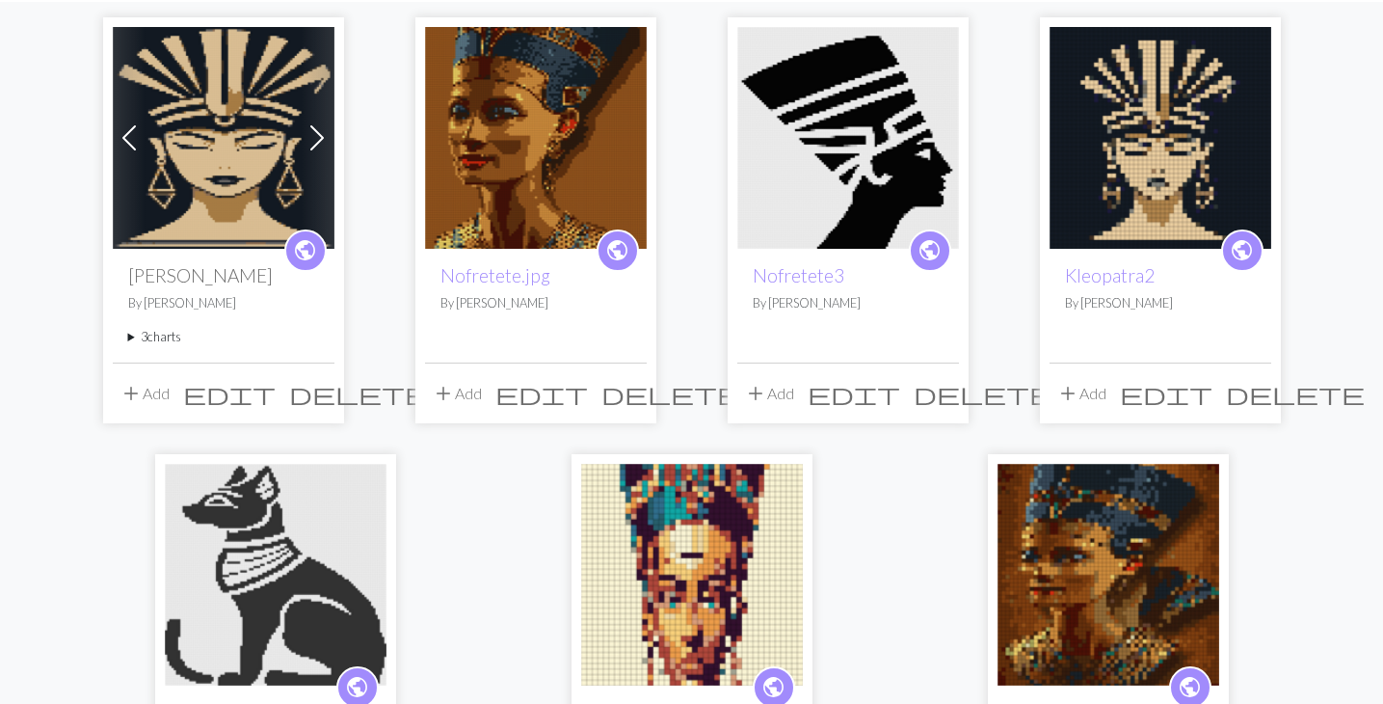
scroll to position [60, 0]
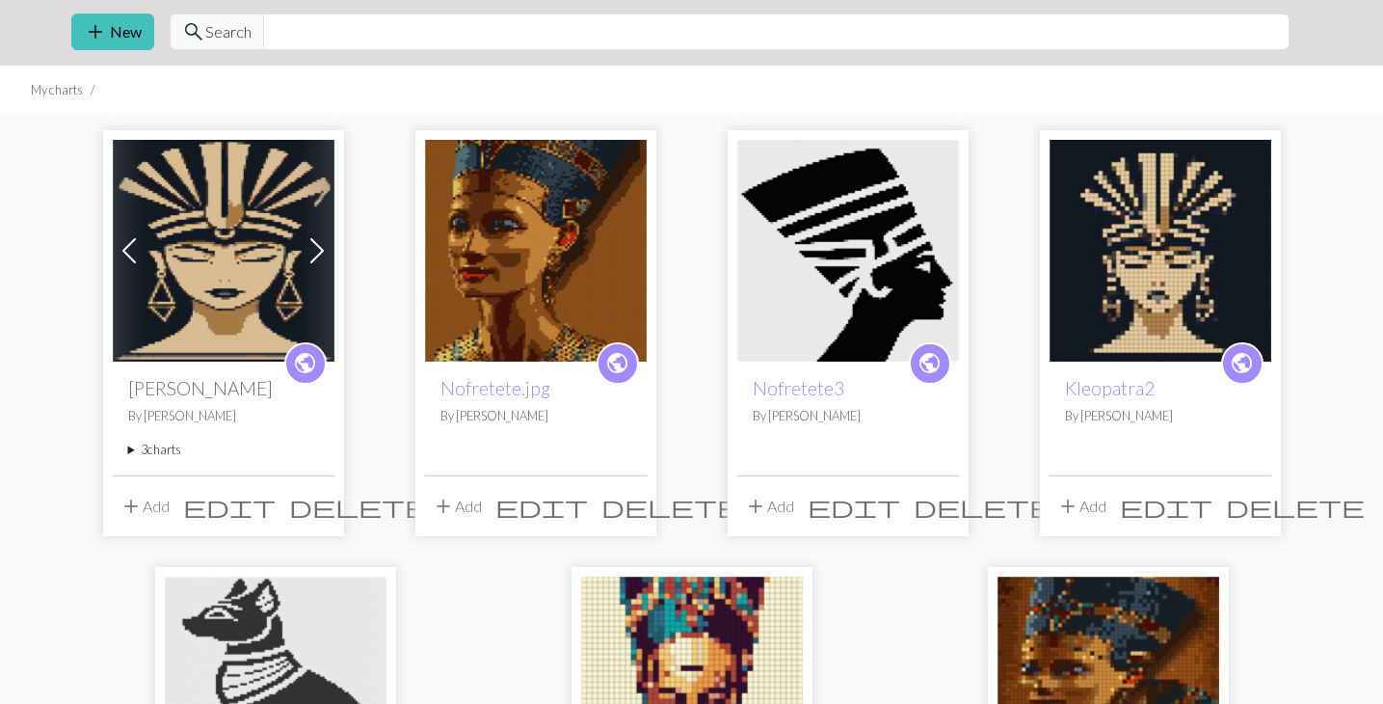
click at [1251, 502] on span "delete" at bounding box center [1295, 506] width 139 height 27
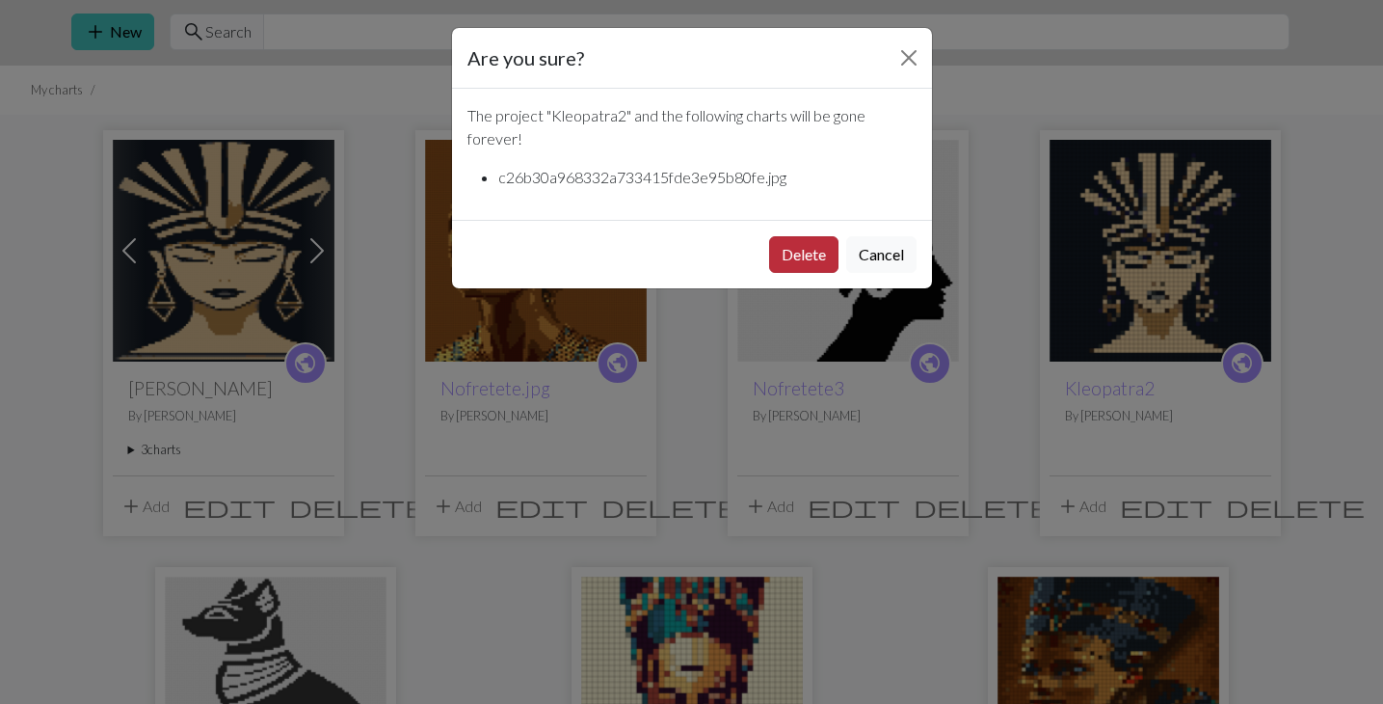
click at [797, 251] on button "Delete" at bounding box center [803, 254] width 69 height 37
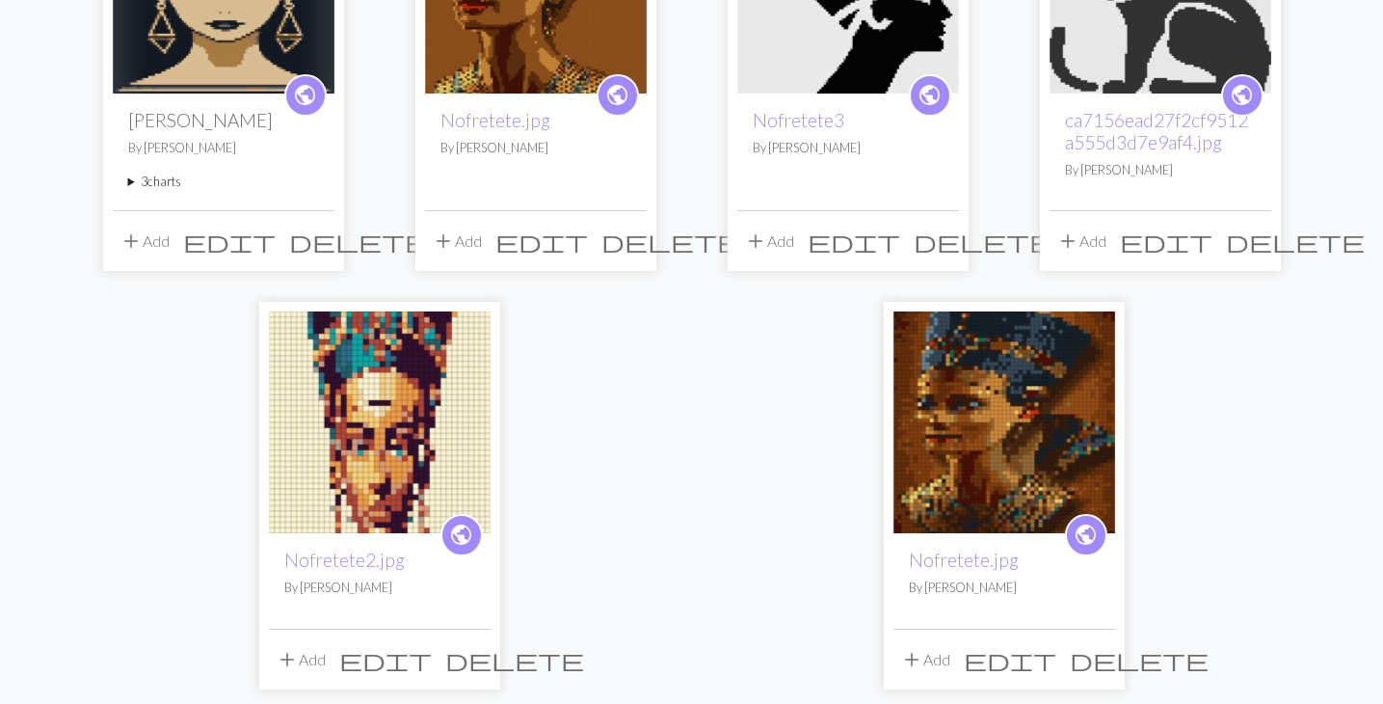
scroll to position [329, 0]
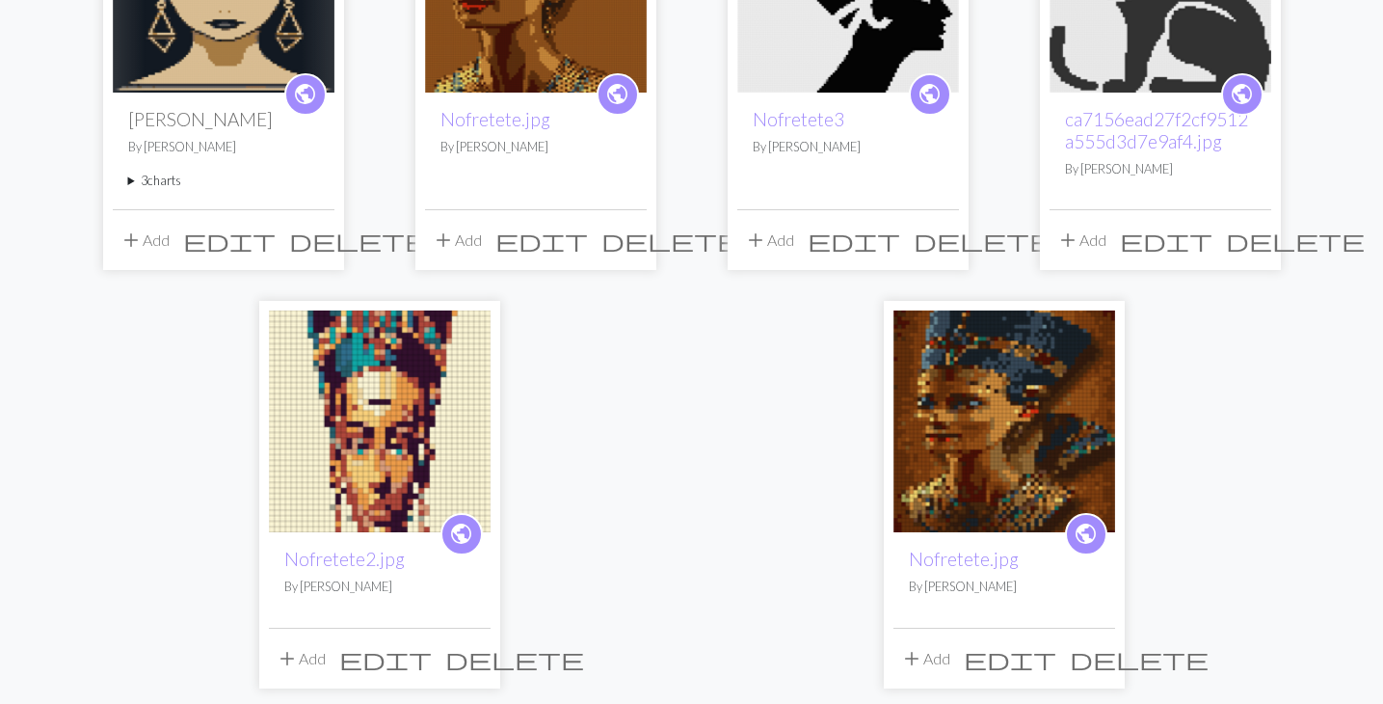
click at [481, 664] on span "delete" at bounding box center [514, 658] width 139 height 27
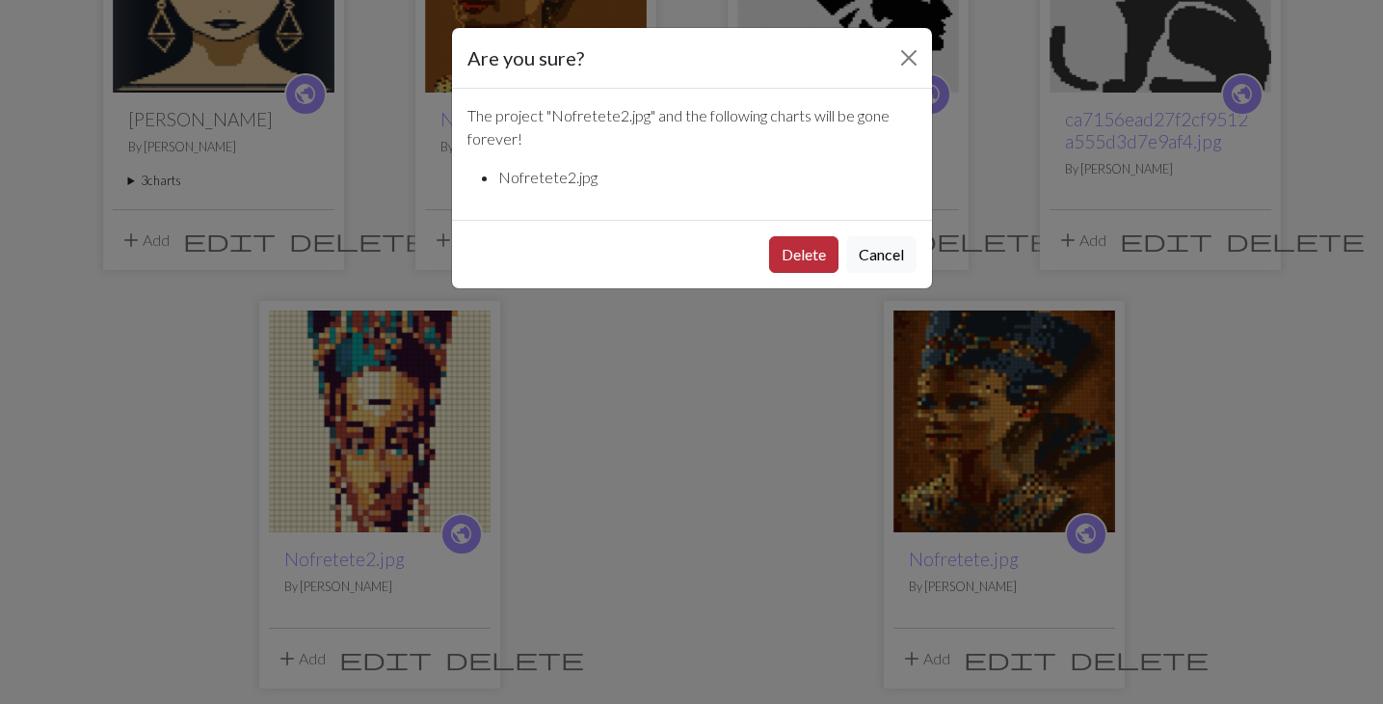
click at [813, 255] on button "Delete" at bounding box center [803, 254] width 69 height 37
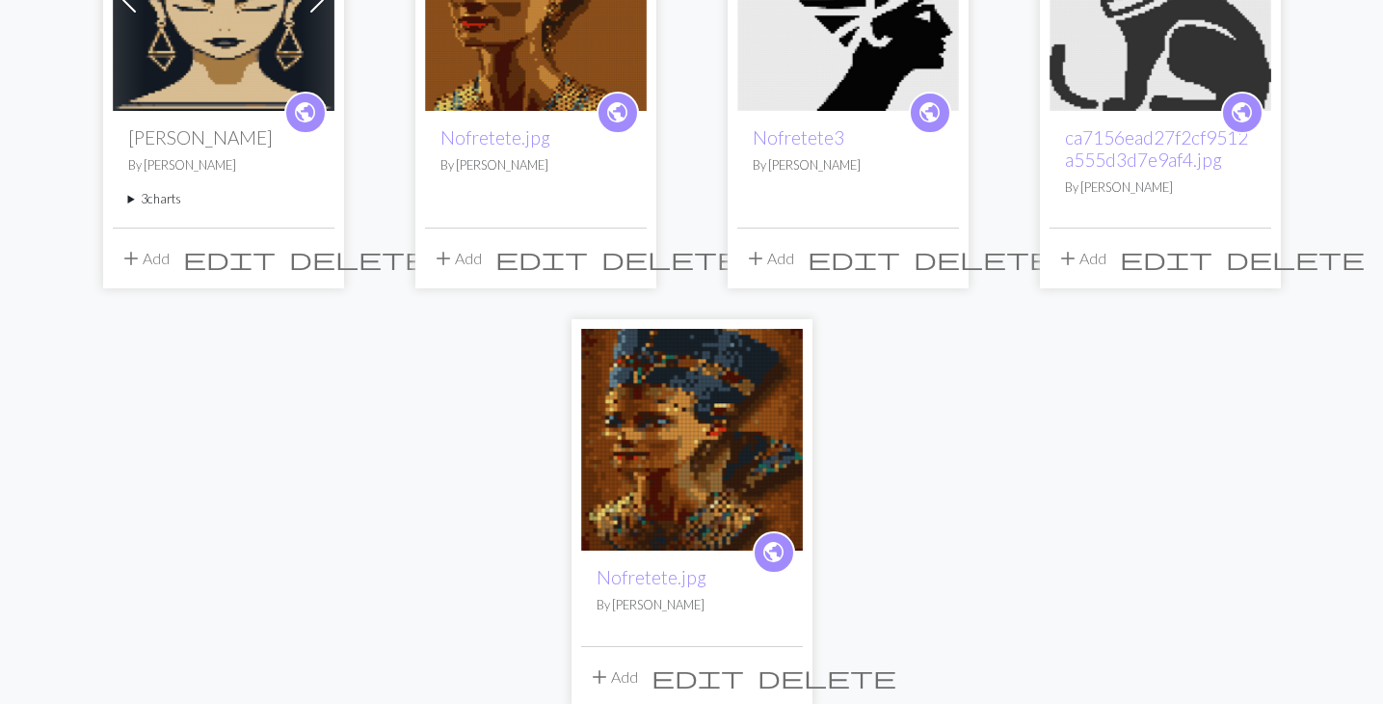
scroll to position [311, 0]
click at [785, 670] on span "delete" at bounding box center [827, 675] width 139 height 27
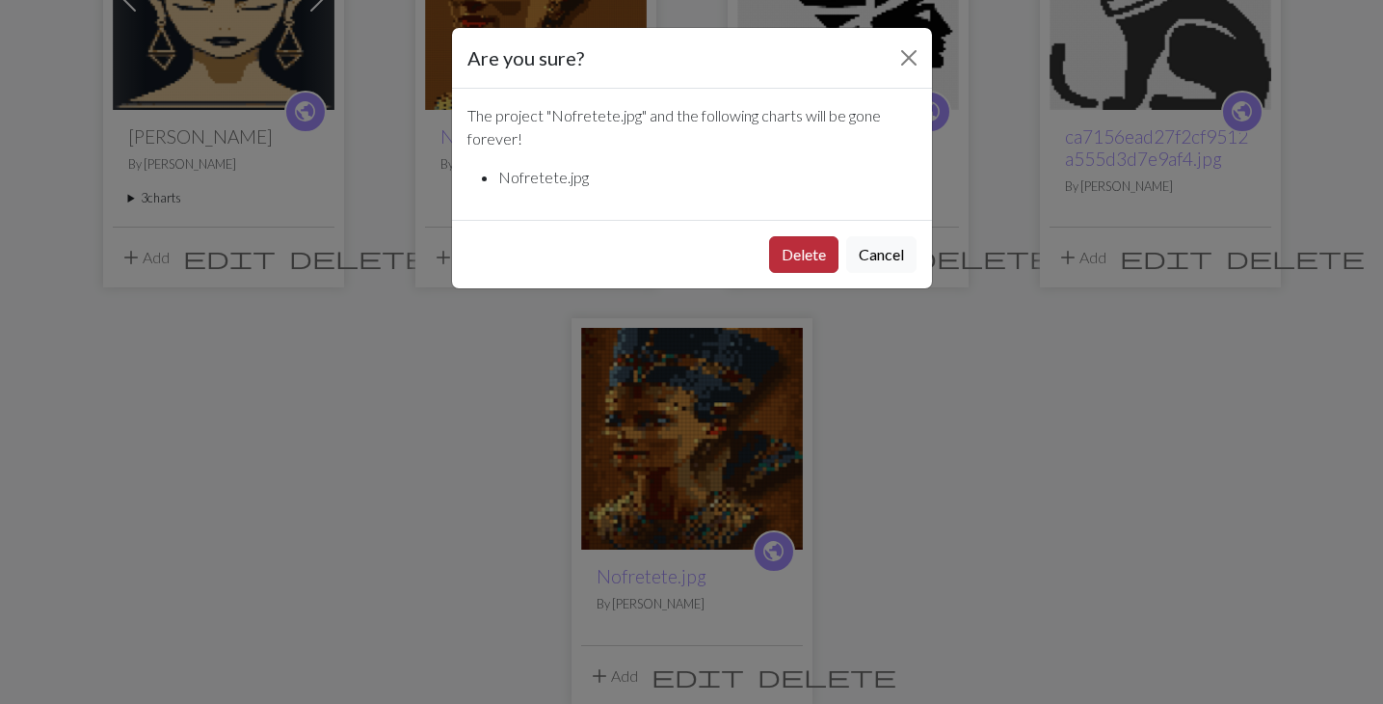
click at [790, 247] on button "Delete" at bounding box center [803, 254] width 69 height 37
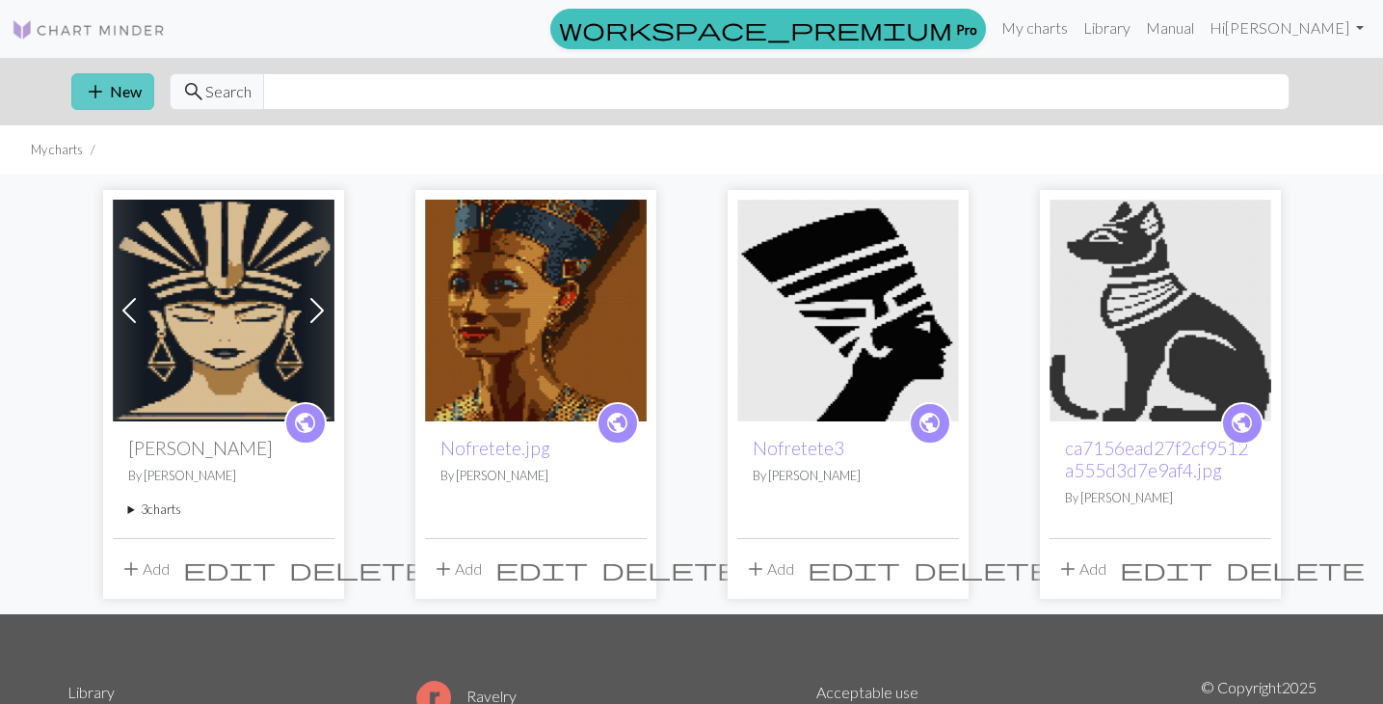
click at [94, 99] on span "add" at bounding box center [95, 91] width 23 height 27
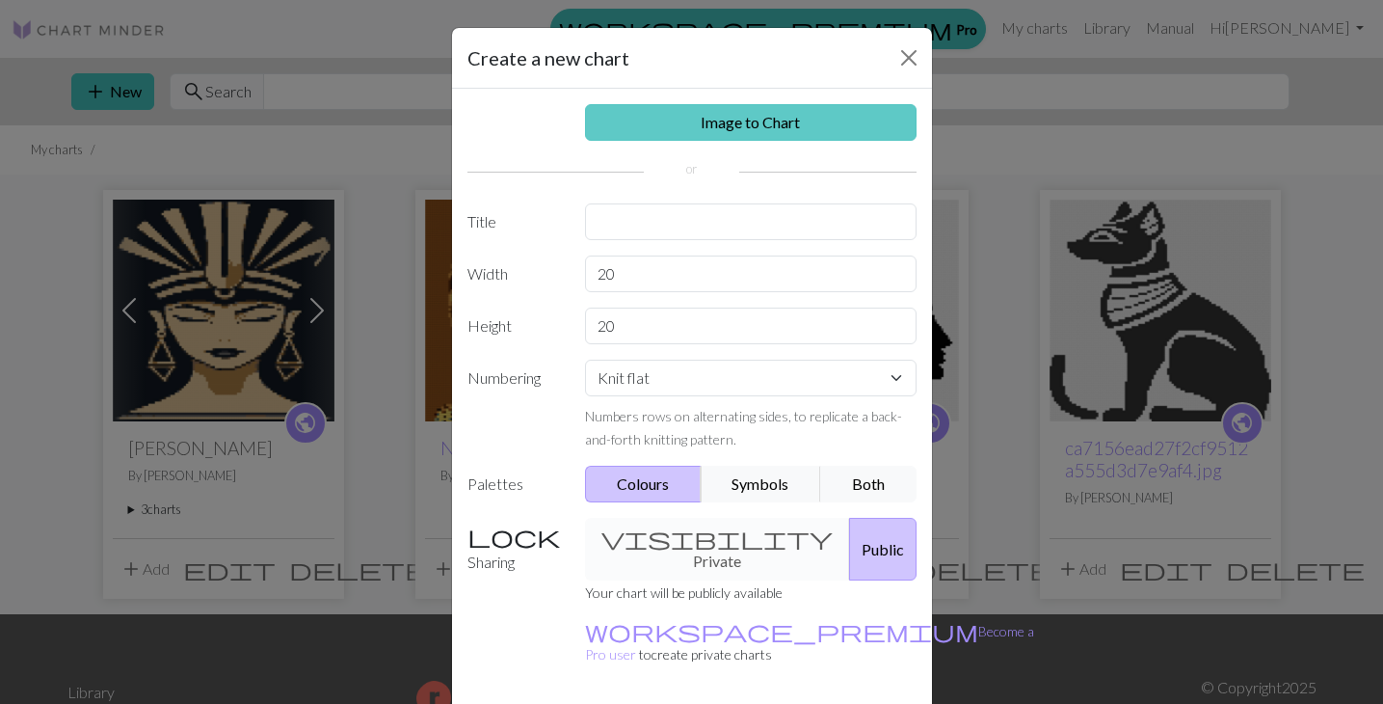
click at [675, 124] on link "Image to Chart" at bounding box center [751, 122] width 332 height 37
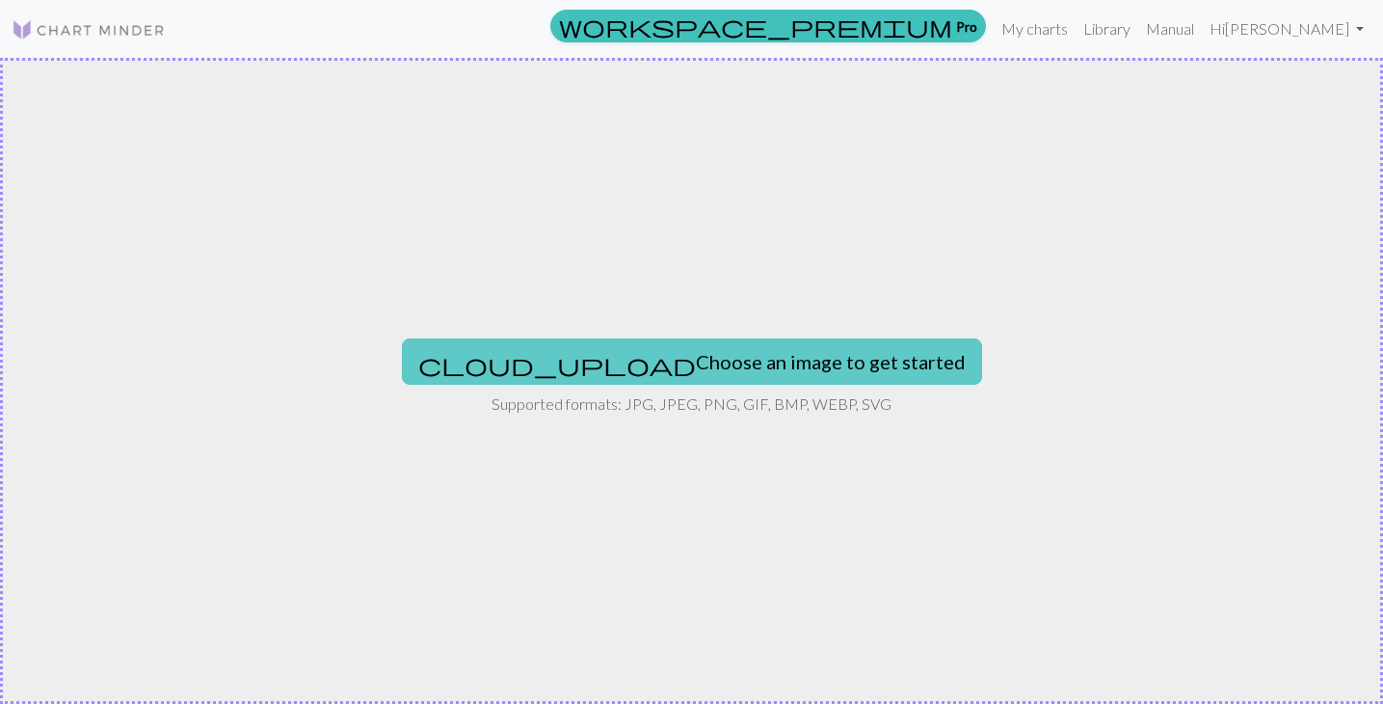
click at [596, 362] on button "cloud_upload Choose an image to get started" at bounding box center [692, 361] width 580 height 46
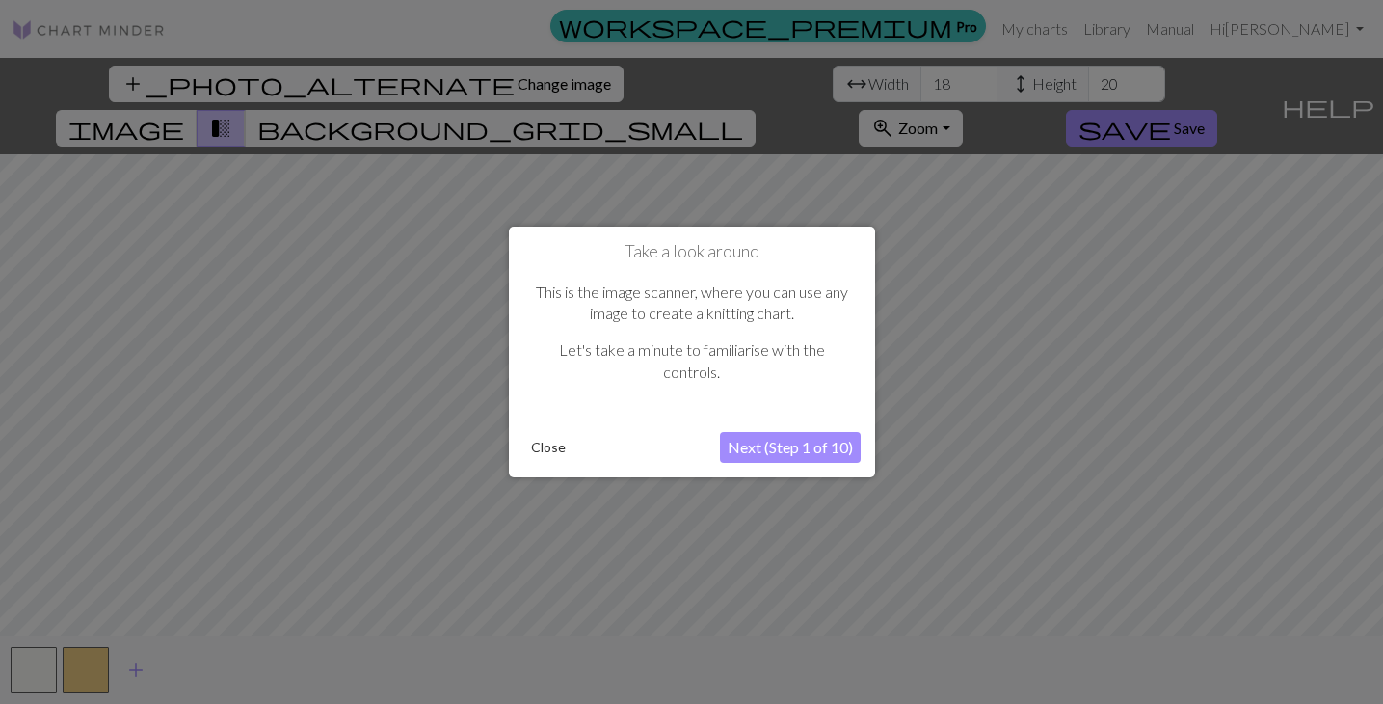
click at [558, 442] on button "Close" at bounding box center [548, 447] width 50 height 29
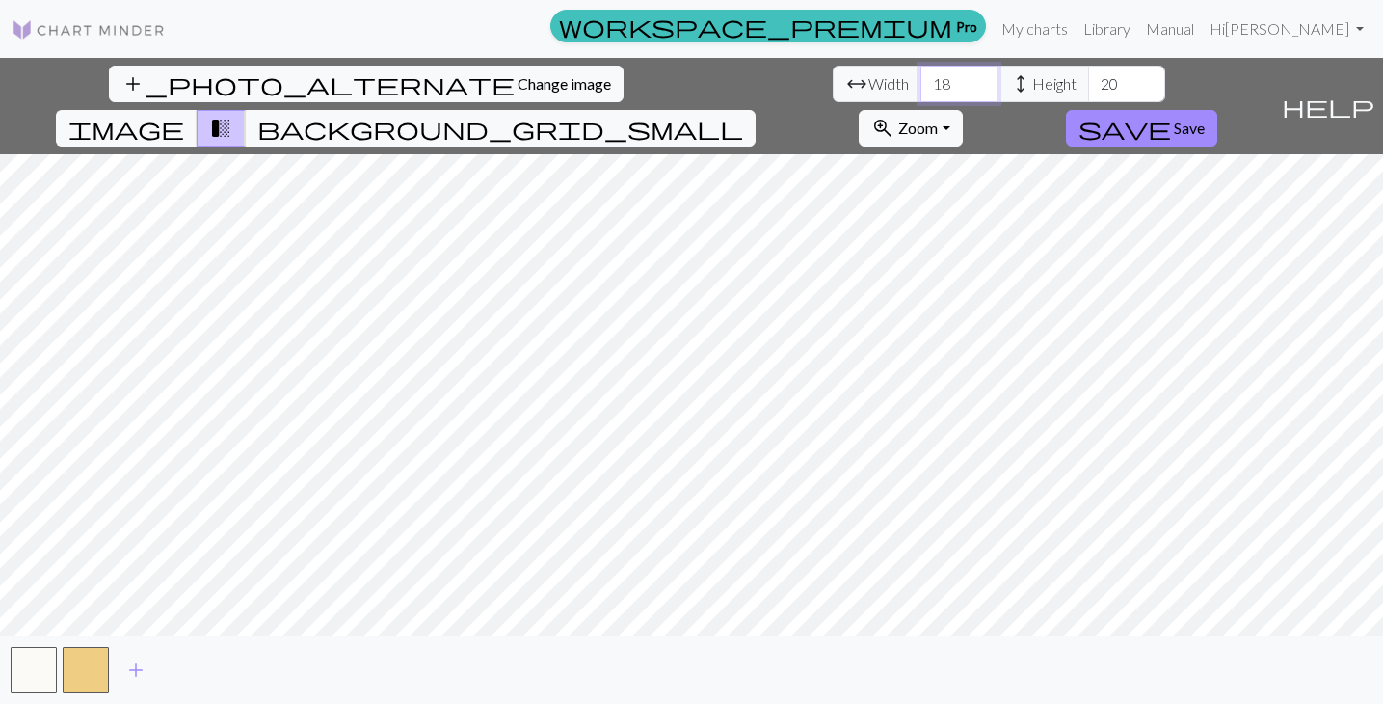
drag, startPoint x: 435, startPoint y: 83, endPoint x: 368, endPoint y: 83, distance: 66.5
click at [833, 83] on div "arrow_range Width 18 height Height 20" at bounding box center [999, 84] width 333 height 37
type input "50"
drag, startPoint x: 596, startPoint y: 87, endPoint x: 550, endPoint y: 87, distance: 46.3
click at [833, 87] on div "arrow_range Width 50 height Height 20" at bounding box center [999, 84] width 333 height 37
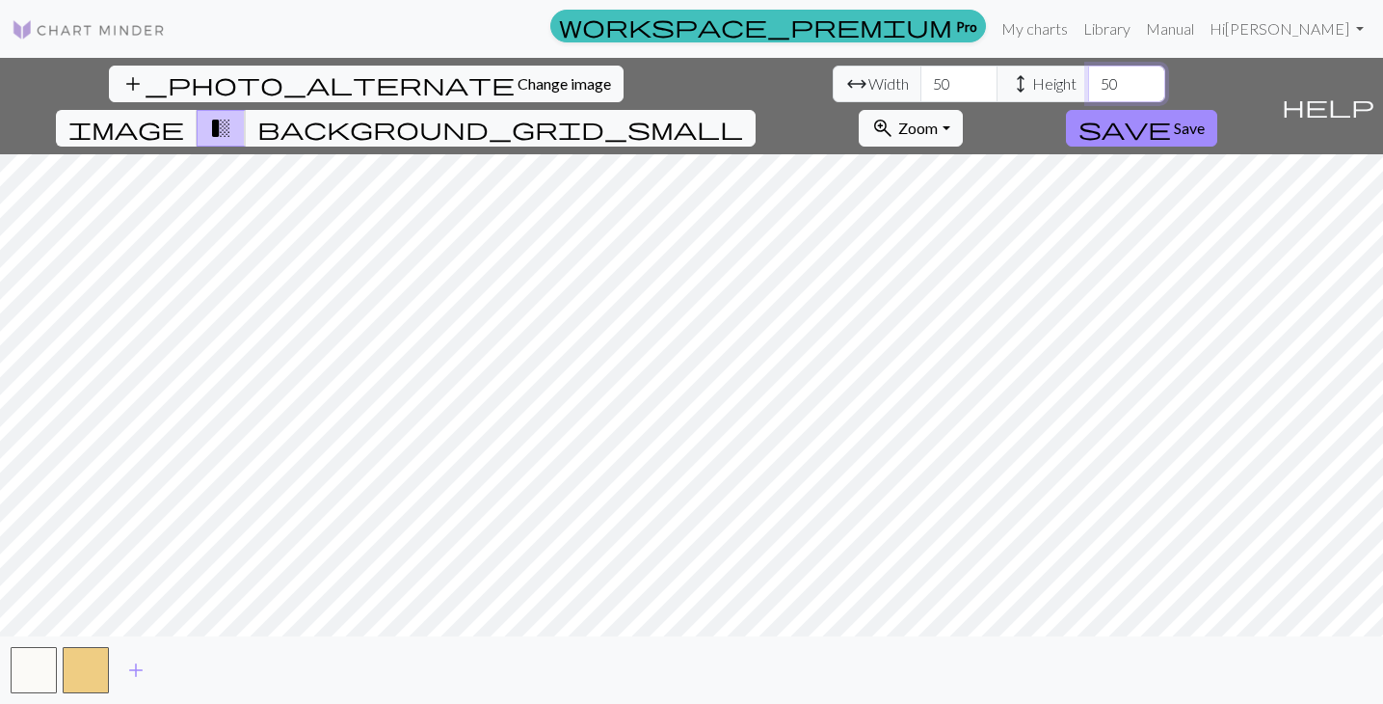
type input "50"
click at [1205, 119] on span "Save" at bounding box center [1189, 128] width 31 height 18
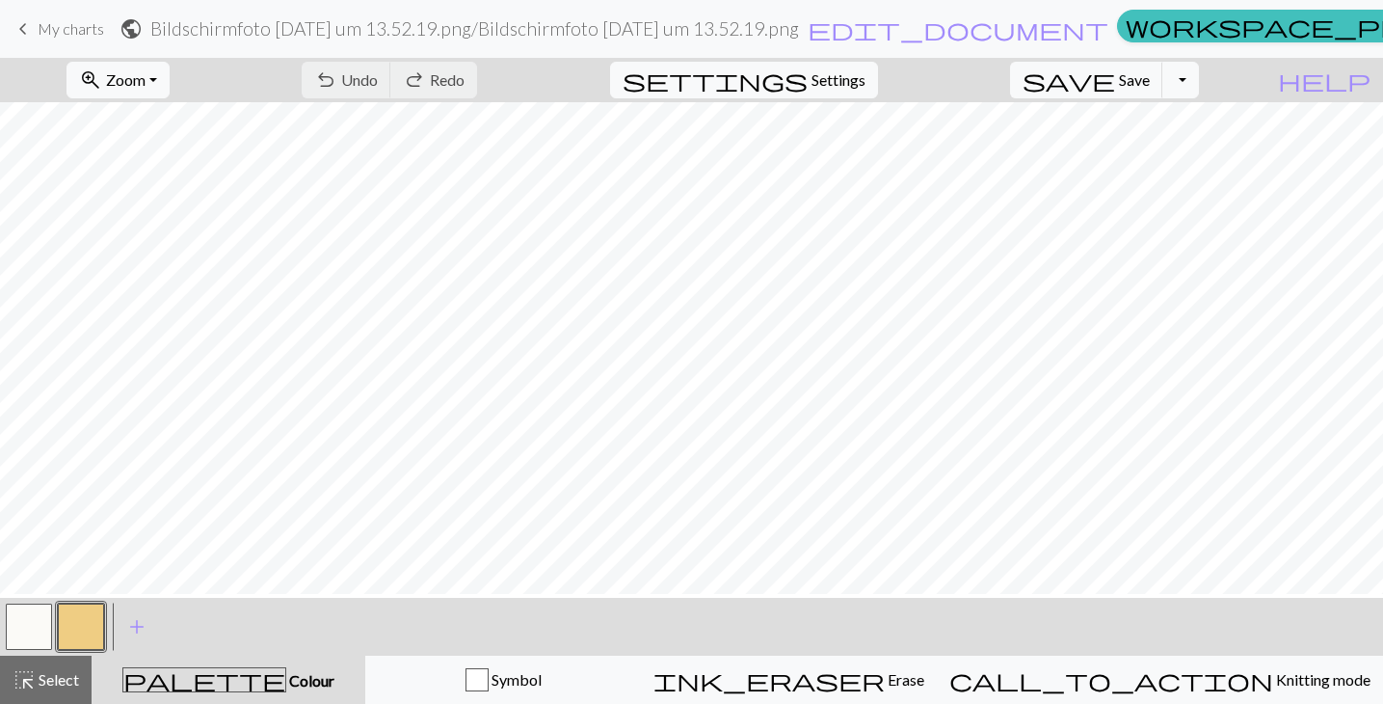
scroll to position [10, 0]
click at [1199, 74] on button "Toggle Dropdown" at bounding box center [1181, 80] width 37 height 37
click at [1155, 158] on button "save_alt Download" at bounding box center [1039, 153] width 318 height 31
click at [1199, 67] on button "Toggle Dropdown" at bounding box center [1181, 80] width 37 height 37
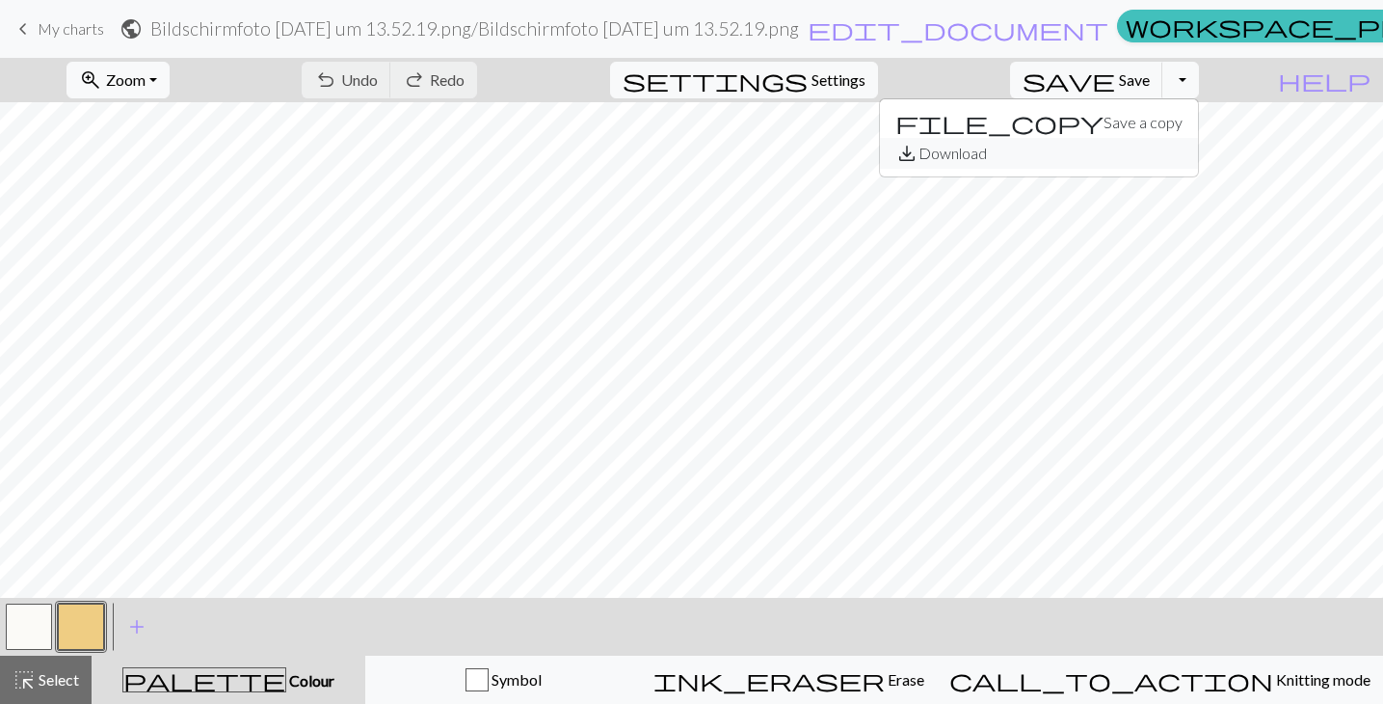
click at [1167, 148] on button "save_alt Download" at bounding box center [1039, 153] width 318 height 31
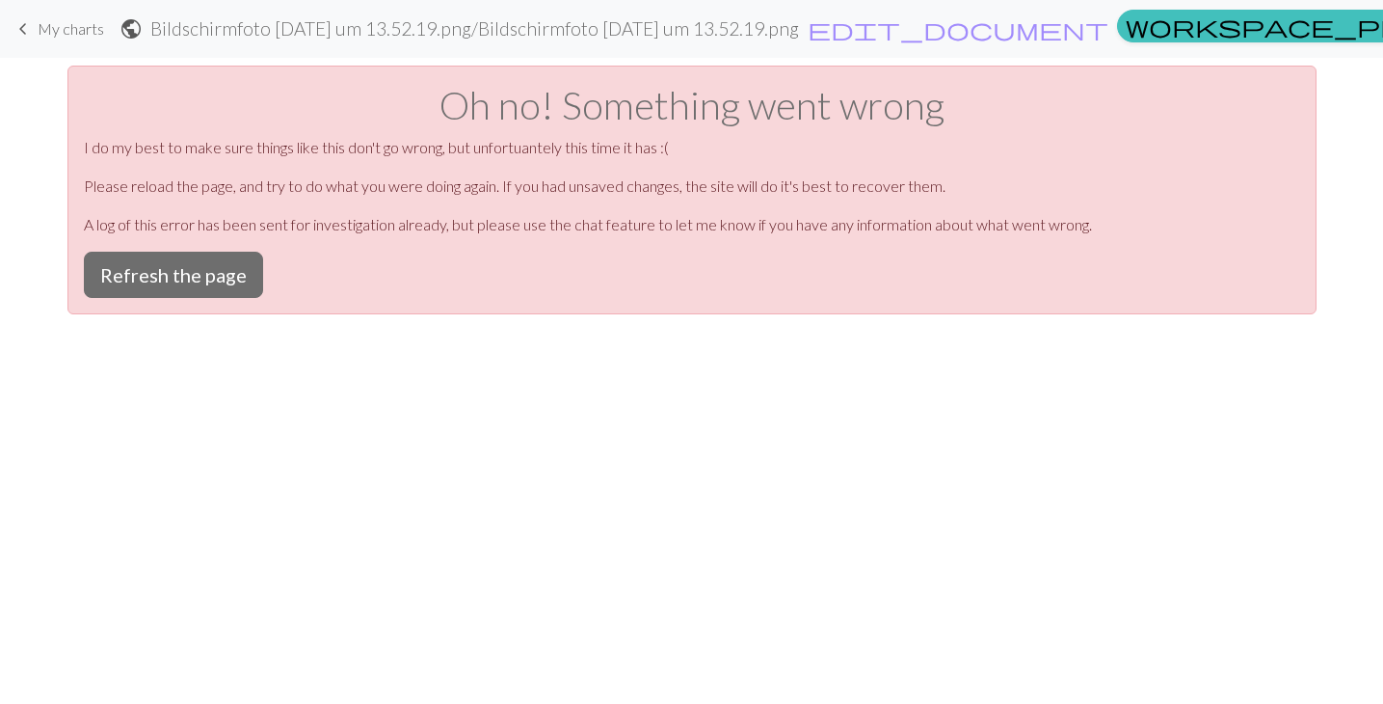
scroll to position [0, 0]
click at [157, 255] on button "Refresh the page" at bounding box center [173, 275] width 179 height 46
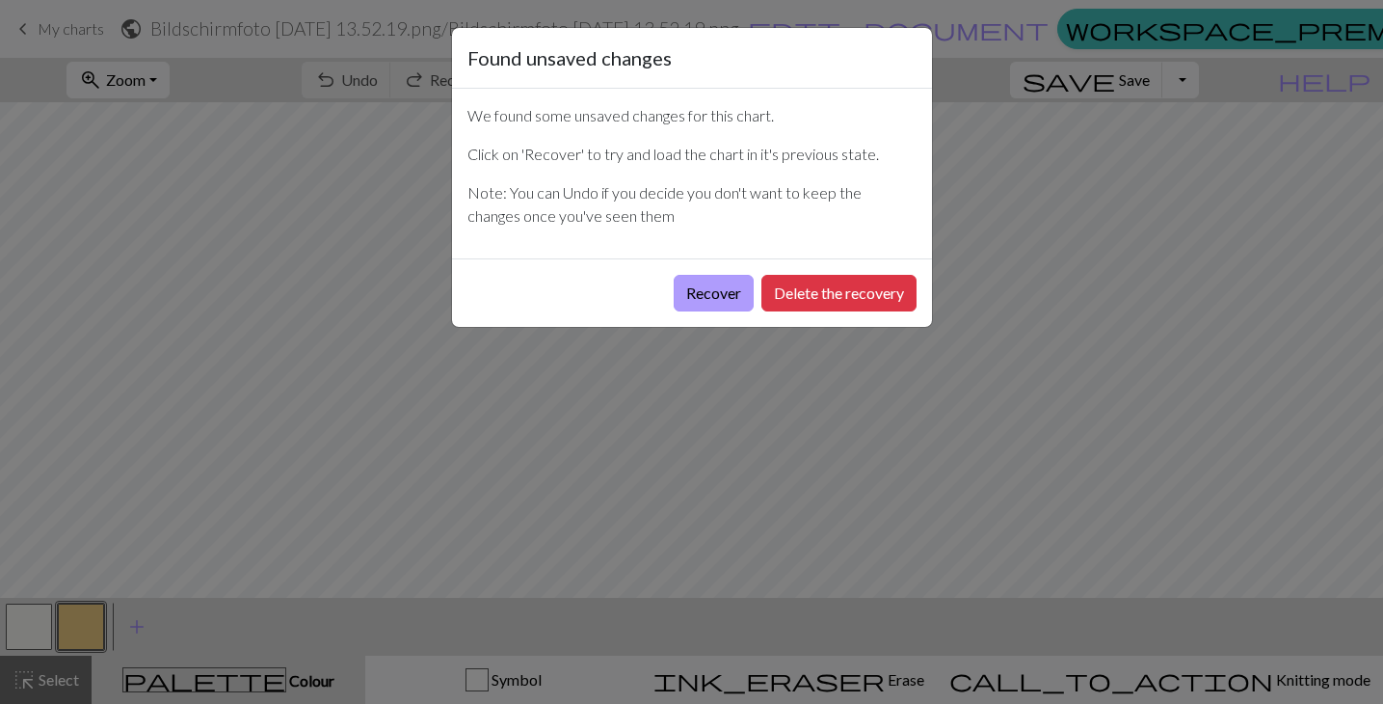
click at [696, 298] on button "Recover" at bounding box center [714, 293] width 80 height 37
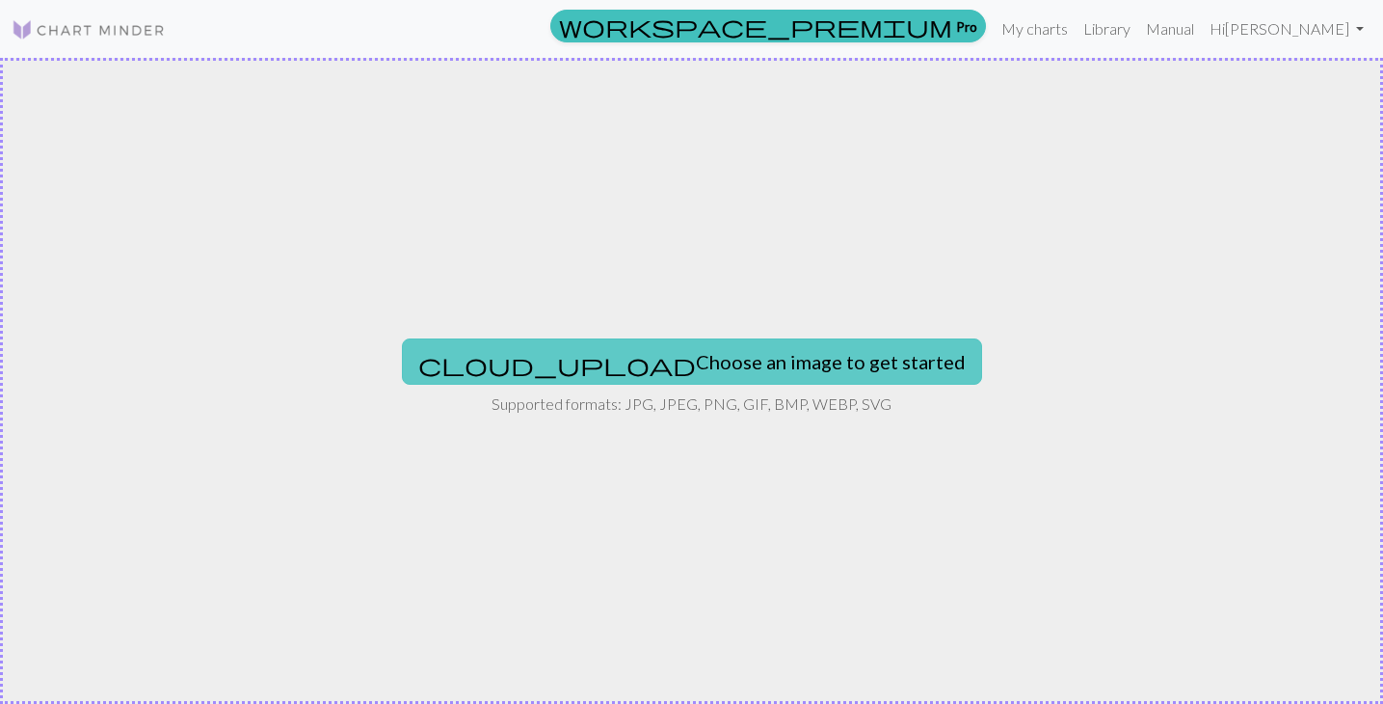
click at [793, 347] on button "cloud_upload Choose an image to get started" at bounding box center [692, 361] width 580 height 46
